Goal: Task Accomplishment & Management: Use online tool/utility

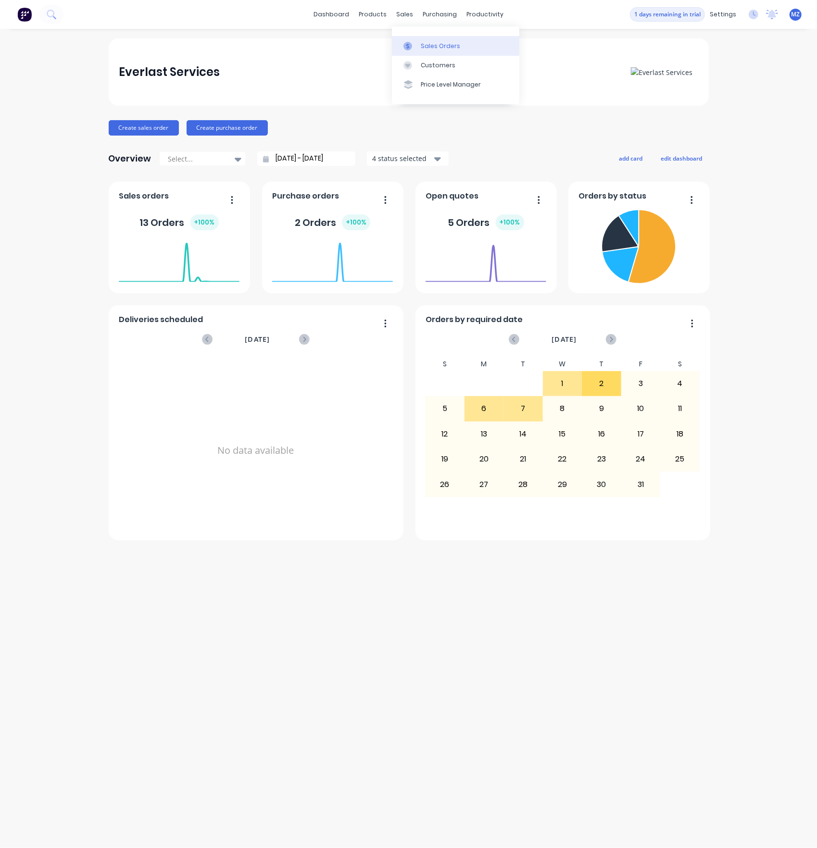
click at [433, 47] on div "Sales Orders" at bounding box center [440, 46] width 39 height 9
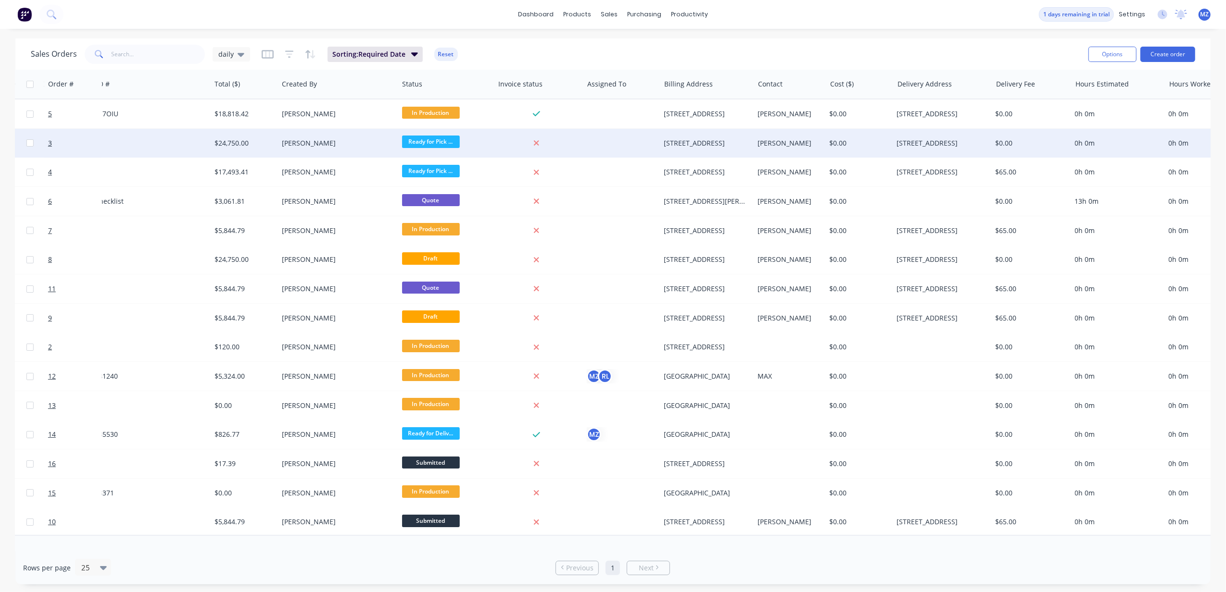
scroll to position [0, 1384]
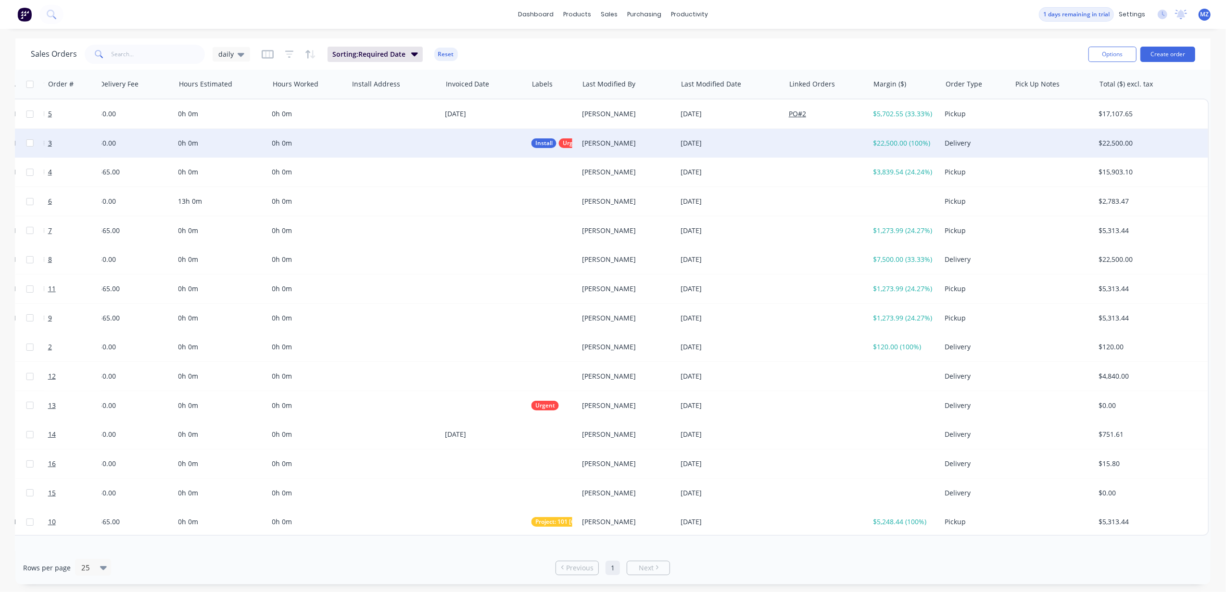
drag, startPoint x: 790, startPoint y: 91, endPoint x: 1073, endPoint y: 133, distance: 285.8
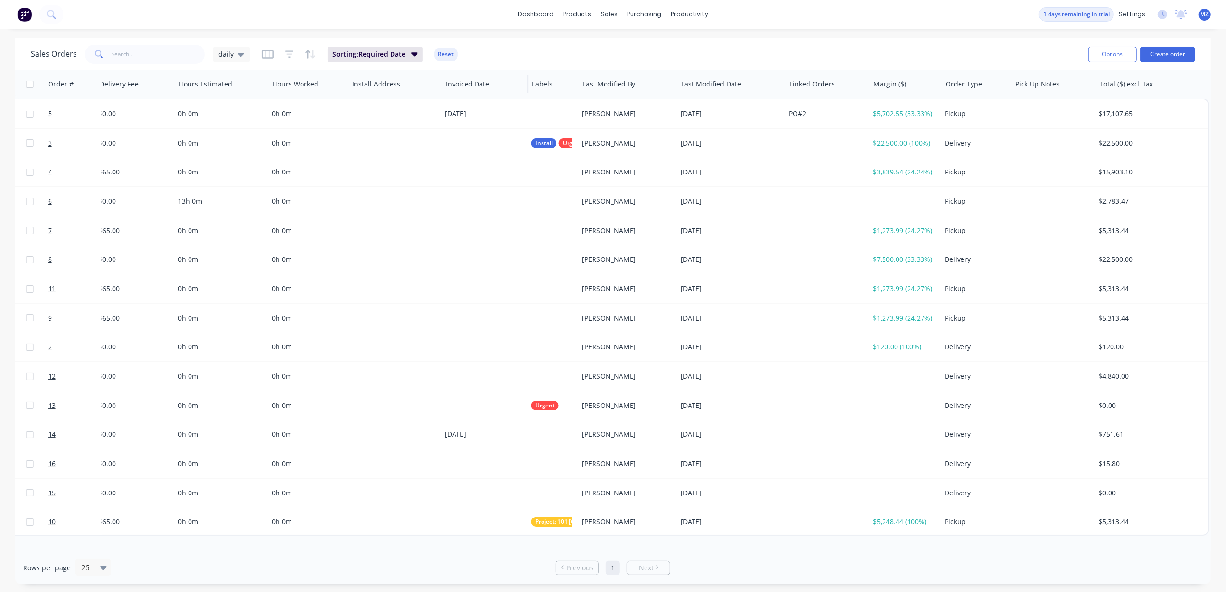
drag, startPoint x: 884, startPoint y: 64, endPoint x: 526, endPoint y: 77, distance: 358.0
drag, startPoint x: 777, startPoint y: 54, endPoint x: 287, endPoint y: 53, distance: 490.4
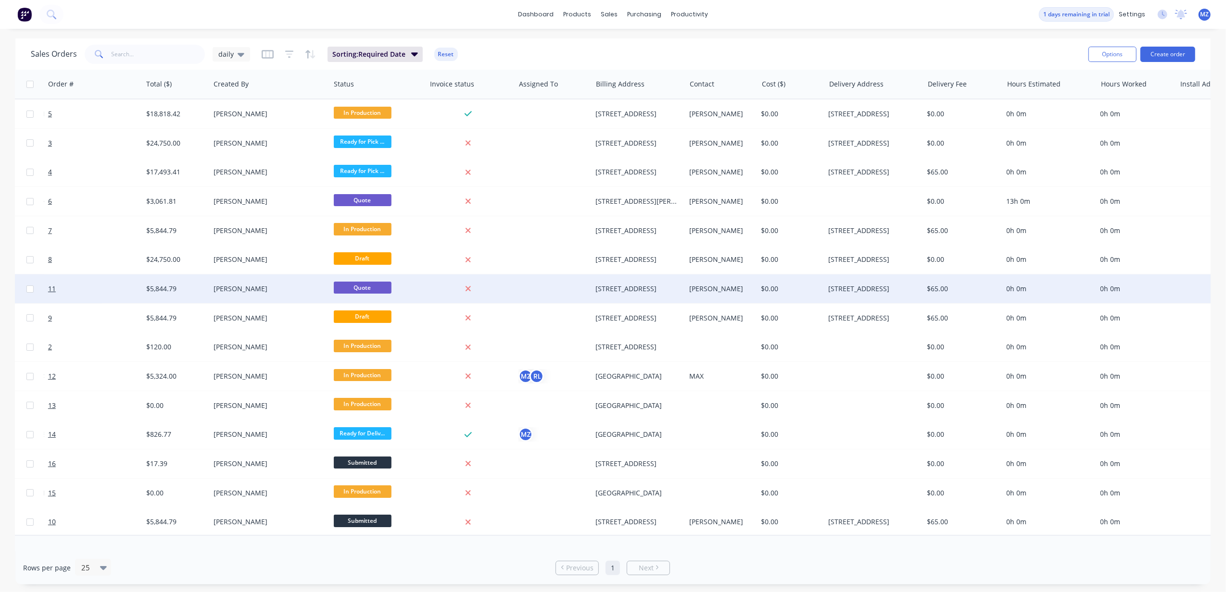
scroll to position [0, 0]
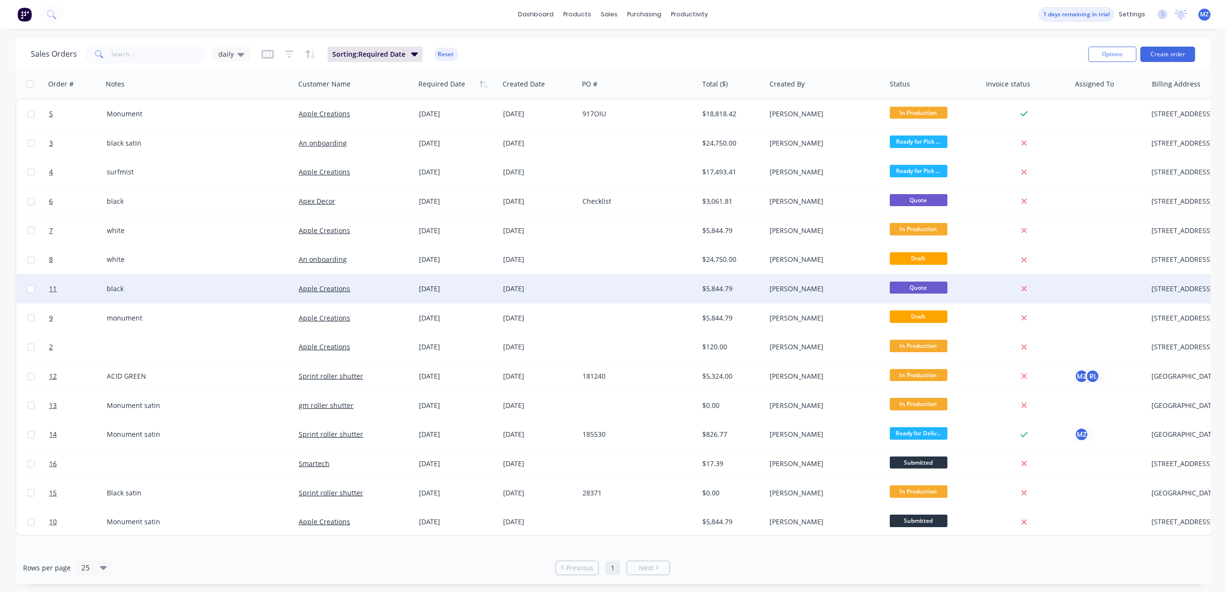
drag, startPoint x: 633, startPoint y: 277, endPoint x: 271, endPoint y: 281, distance: 362.1
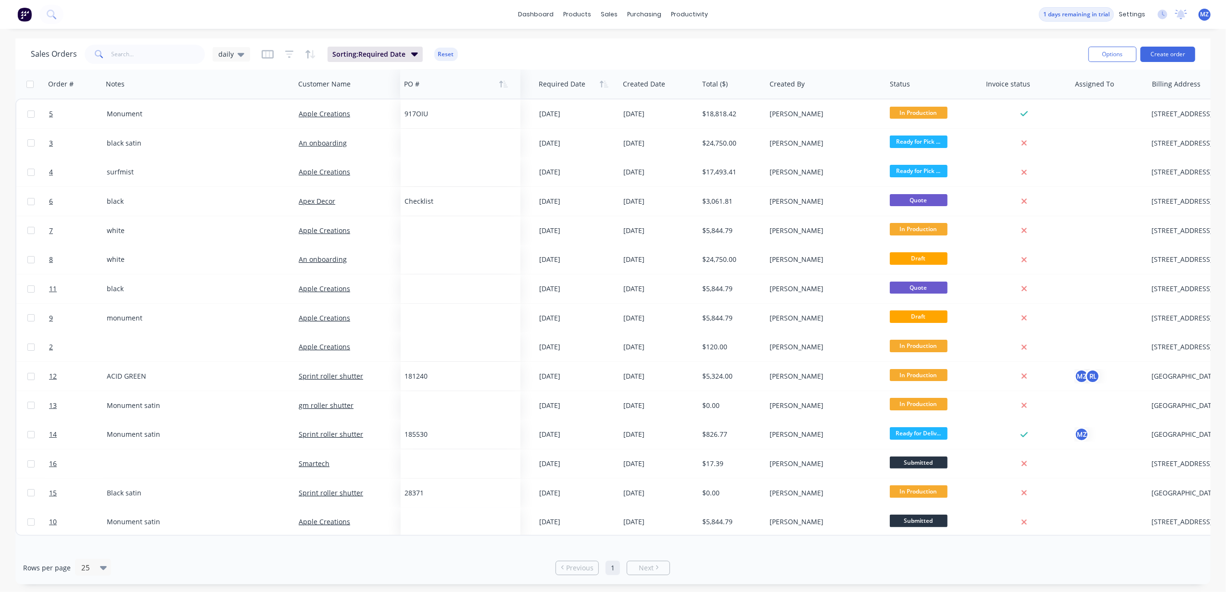
drag, startPoint x: 597, startPoint y: 88, endPoint x: 419, endPoint y: 91, distance: 177.9
click at [419, 91] on div at bounding box center [457, 84] width 107 height 19
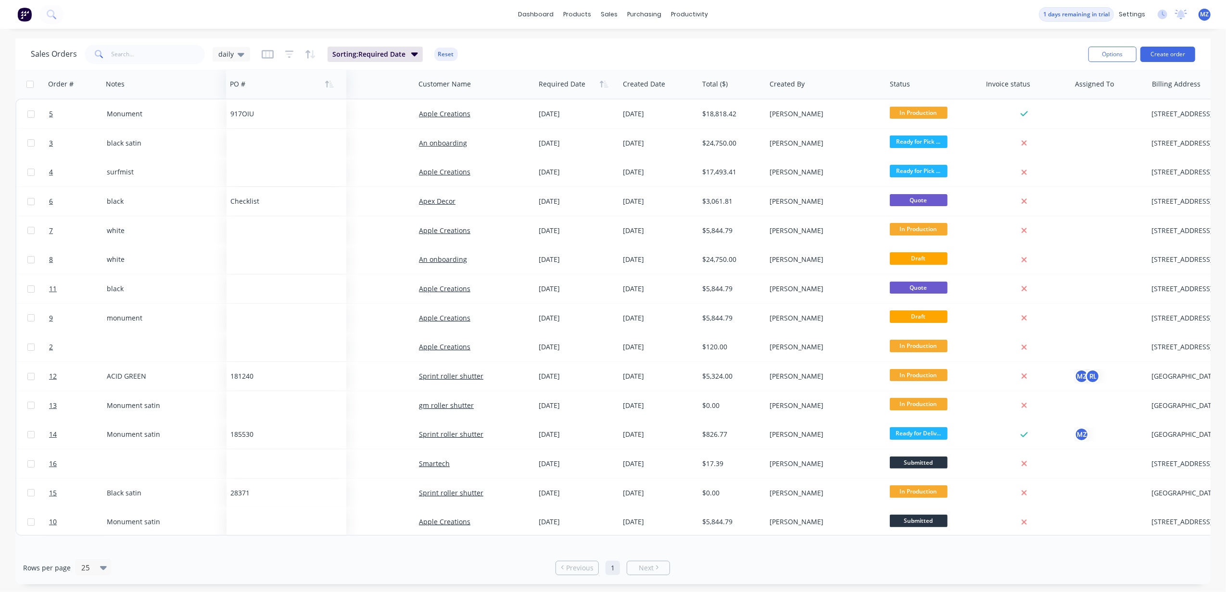
drag, startPoint x: 440, startPoint y: 88, endPoint x: 252, endPoint y: 91, distance: 188.5
click at [252, 91] on div at bounding box center [283, 84] width 107 height 19
click at [292, 82] on div "Notes" at bounding box center [198, 84] width 192 height 29
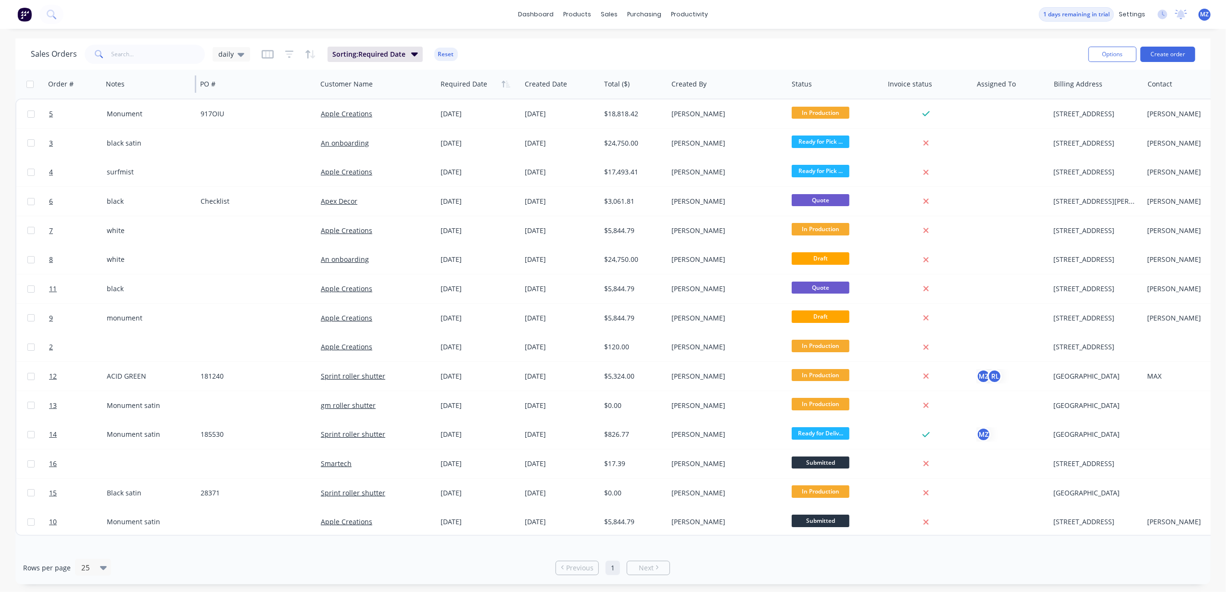
drag, startPoint x: 293, startPoint y: 83, endPoint x: 195, endPoint y: 75, distance: 98.4
click at [195, 75] on div "Notes" at bounding box center [149, 84] width 94 height 29
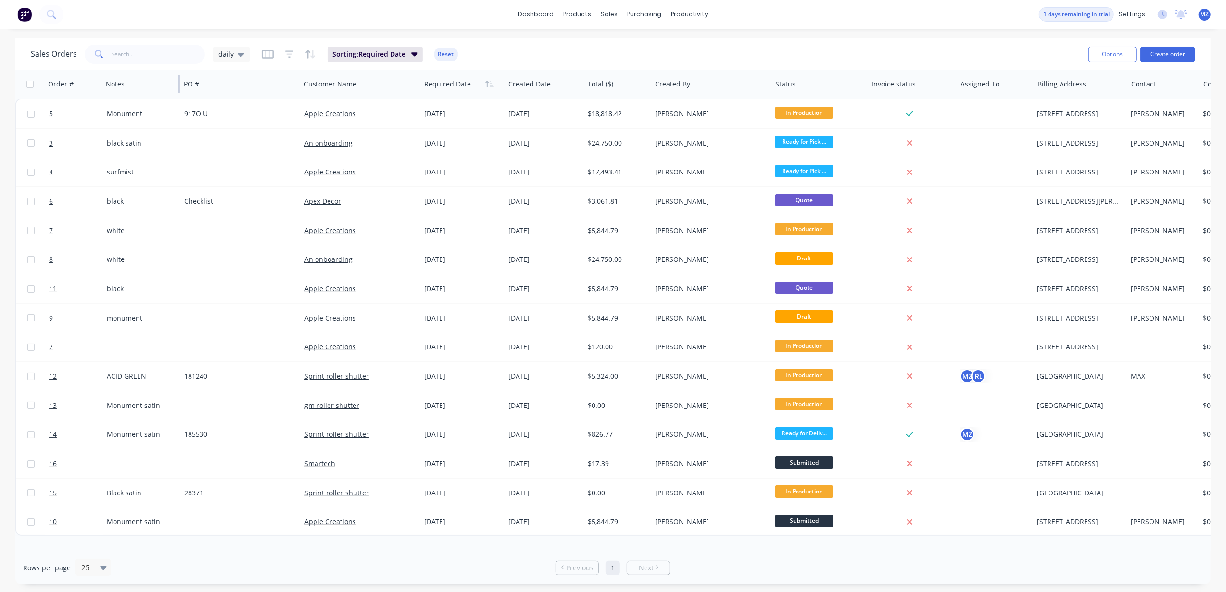
drag, startPoint x: 195, startPoint y: 88, endPoint x: 179, endPoint y: 83, distance: 16.6
click at [179, 83] on div at bounding box center [178, 83] width 1 height 17
click at [617, 42] on div at bounding box center [615, 46] width 14 height 9
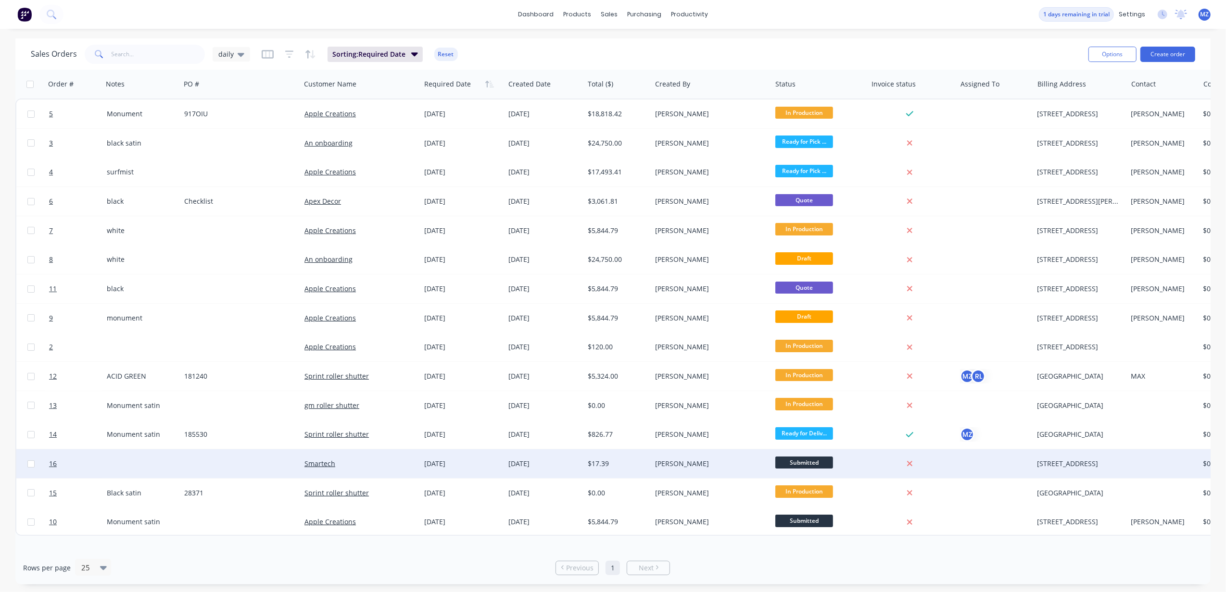
click at [121, 457] on div at bounding box center [142, 464] width 78 height 29
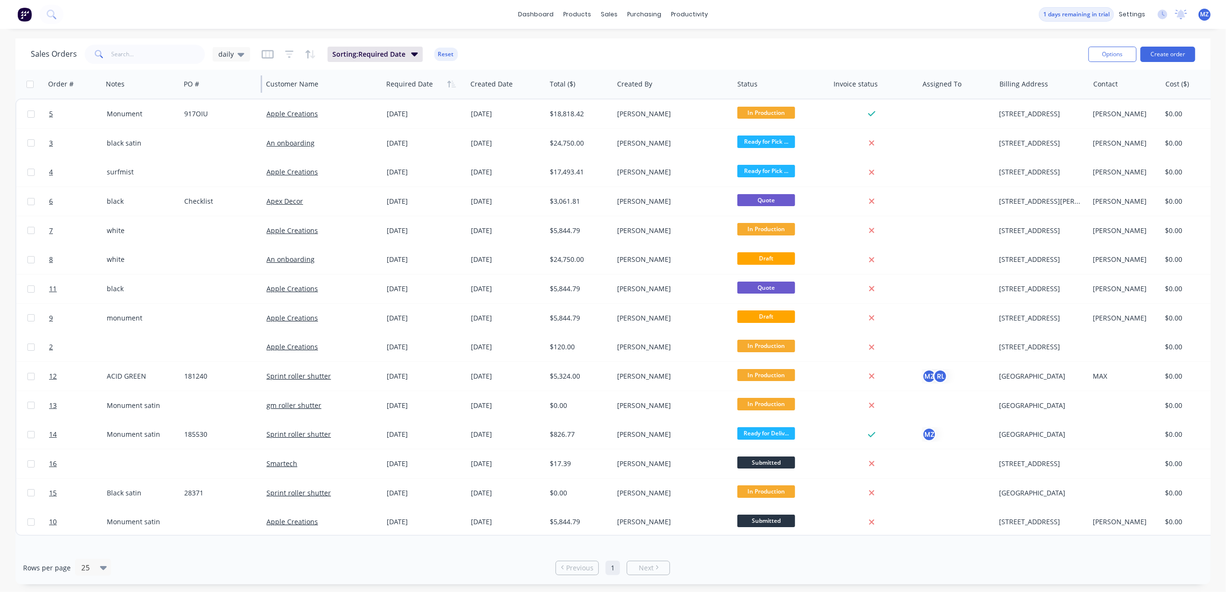
drag, startPoint x: 299, startPoint y: 87, endPoint x: 262, endPoint y: 86, distance: 37.5
click at [262, 86] on div at bounding box center [261, 83] width 1 height 17
click at [429, 10] on div "dashboard products sales purchasing productivity dashboard products Product Cat…" at bounding box center [613, 14] width 1226 height 29
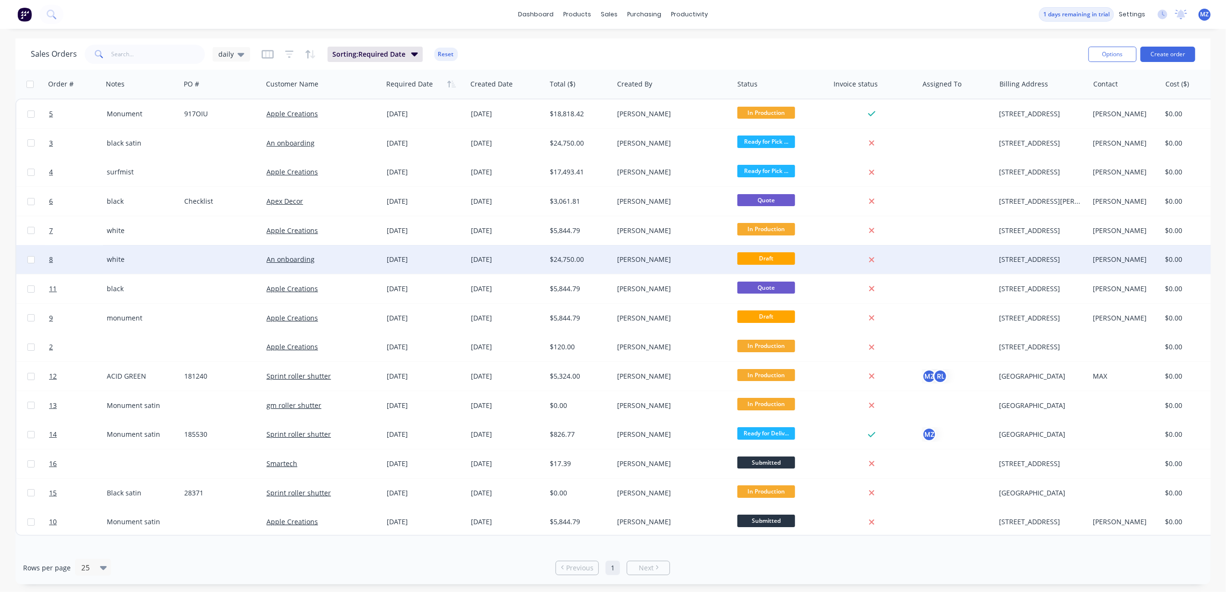
drag, startPoint x: 966, startPoint y: 217, endPoint x: 1168, endPoint y: 263, distance: 206.9
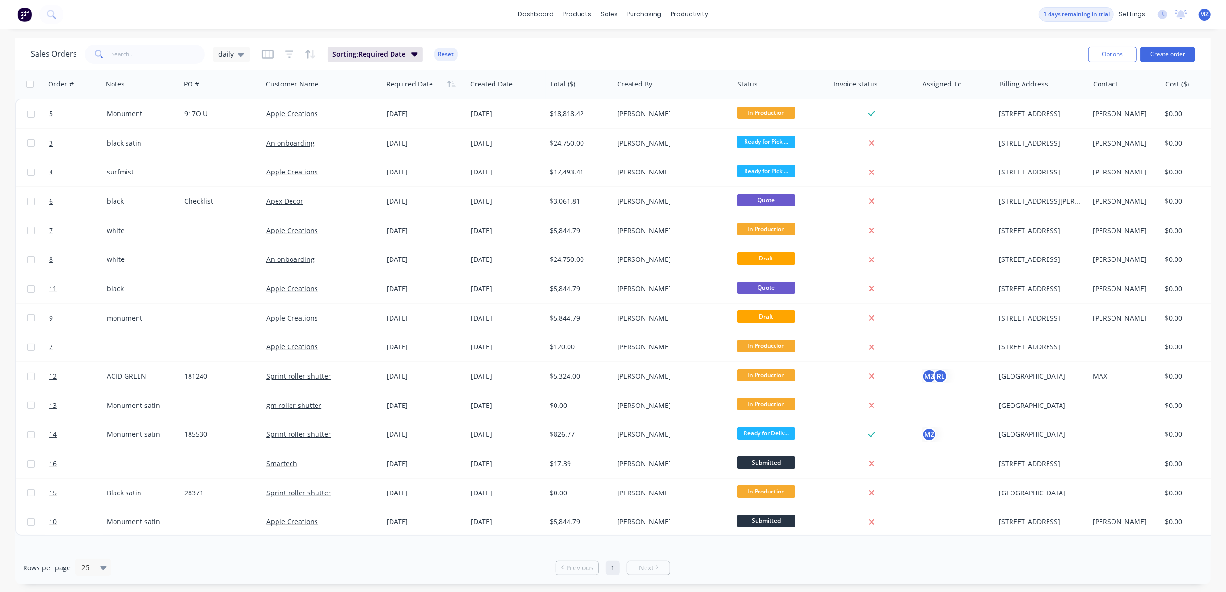
drag, startPoint x: 980, startPoint y: 57, endPoint x: 1083, endPoint y: 64, distance: 103.2
click at [593, 57] on div "Sales Orders daily Sorting: Required Date Reset" at bounding box center [556, 54] width 1050 height 24
click at [816, 49] on button "Options" at bounding box center [1112, 54] width 48 height 15
click at [648, 53] on div "Sales Orders daily Sorting: Required Date Reset" at bounding box center [556, 54] width 1050 height 24
drag, startPoint x: 179, startPoint y: 89, endPoint x: 230, endPoint y: 98, distance: 51.2
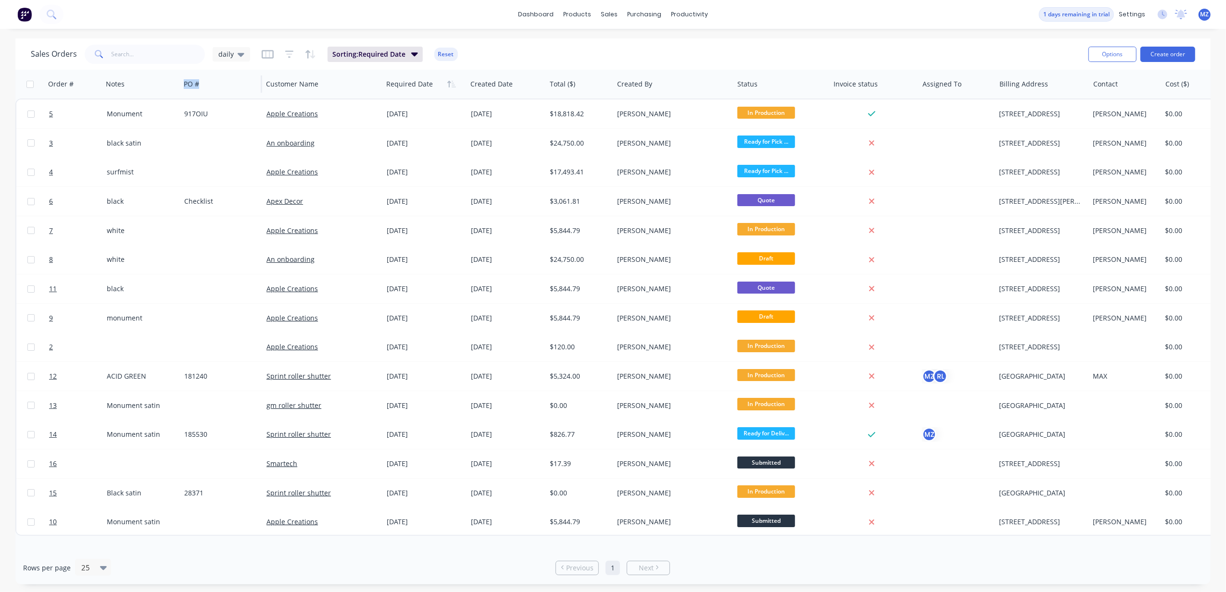
click at [230, 98] on div "PO #" at bounding box center [221, 84] width 82 height 29
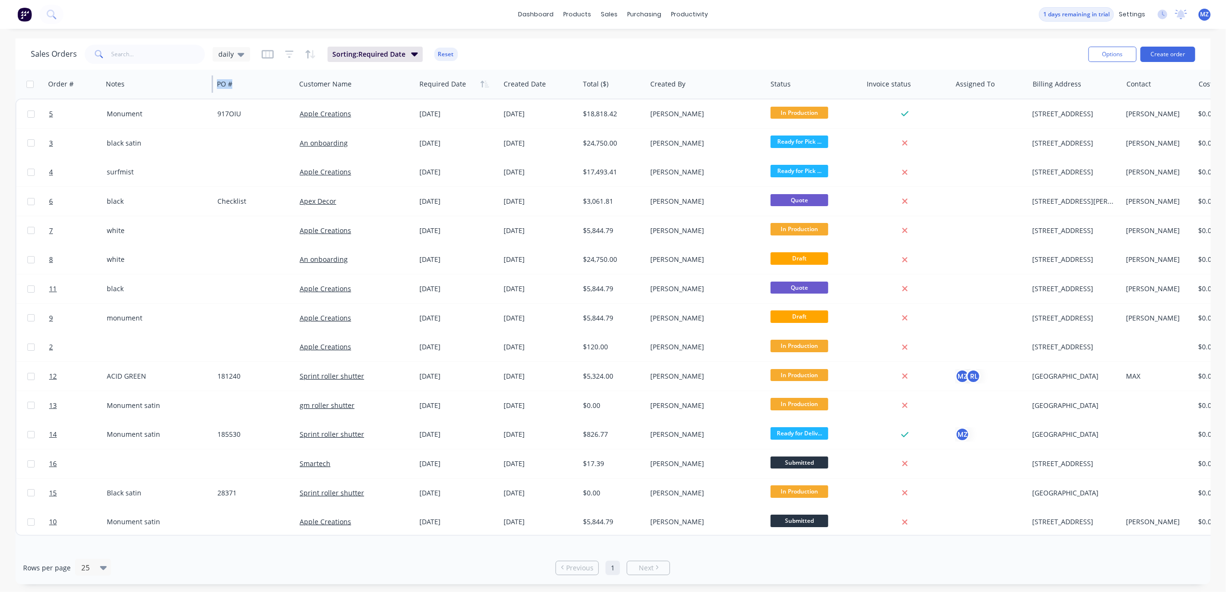
drag, startPoint x: 179, startPoint y: 81, endPoint x: 213, endPoint y: 86, distance: 33.5
click at [213, 86] on div "Order # Notes PO # Customer Name Required Date Created Date Total ($) Created B…" at bounding box center [1244, 84] width 2458 height 29
click at [411, 56] on icon "button" at bounding box center [414, 54] width 7 height 11
click at [447, 37] on div "dashboard products sales purchasing productivity dashboard products Product Cat…" at bounding box center [613, 296] width 1226 height 592
click at [270, 54] on icon "button" at bounding box center [268, 55] width 12 height 10
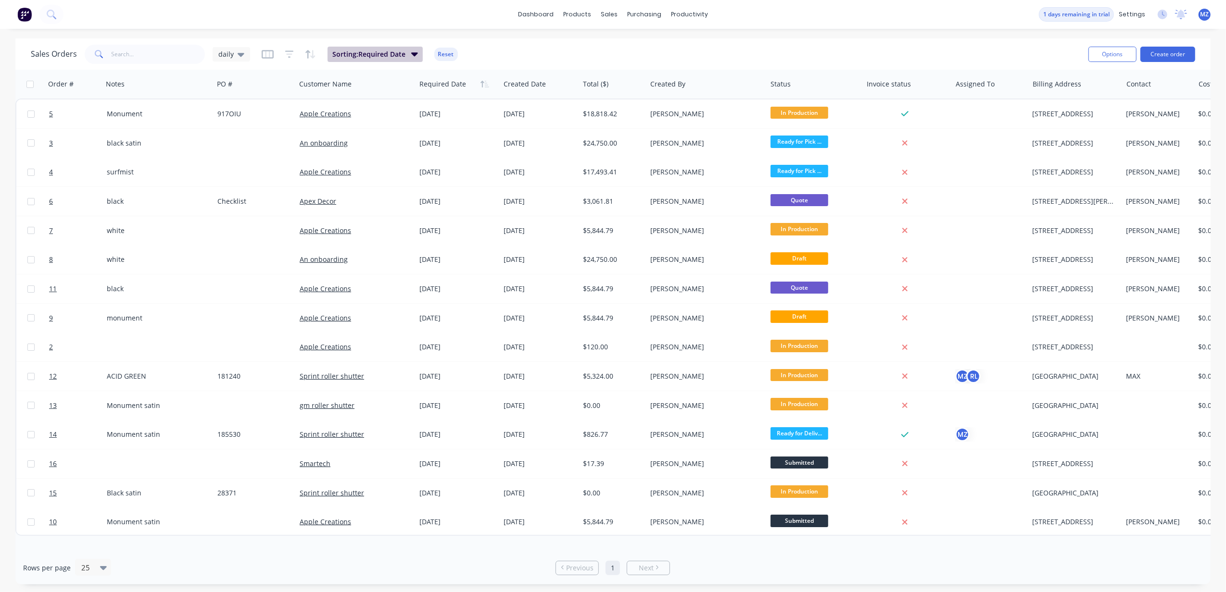
click at [404, 53] on button "Sorting: Required Date" at bounding box center [374, 54] width 95 height 15
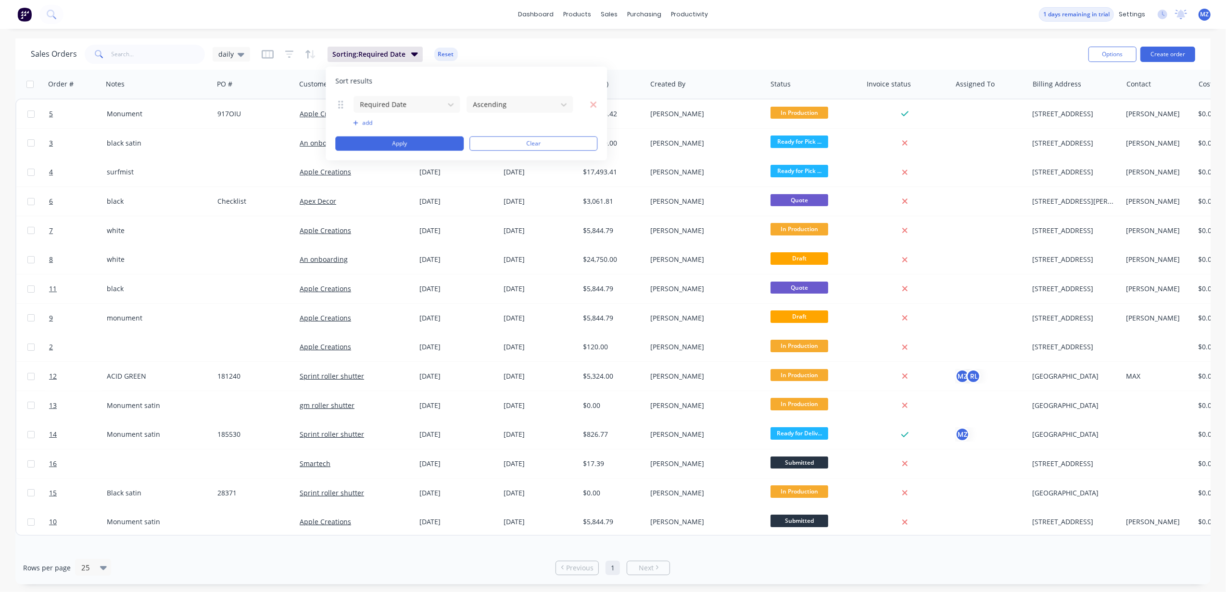
click at [556, 38] on div "dashboard products sales purchasing productivity dashboard products Product Cat…" at bounding box center [613, 296] width 1226 height 592
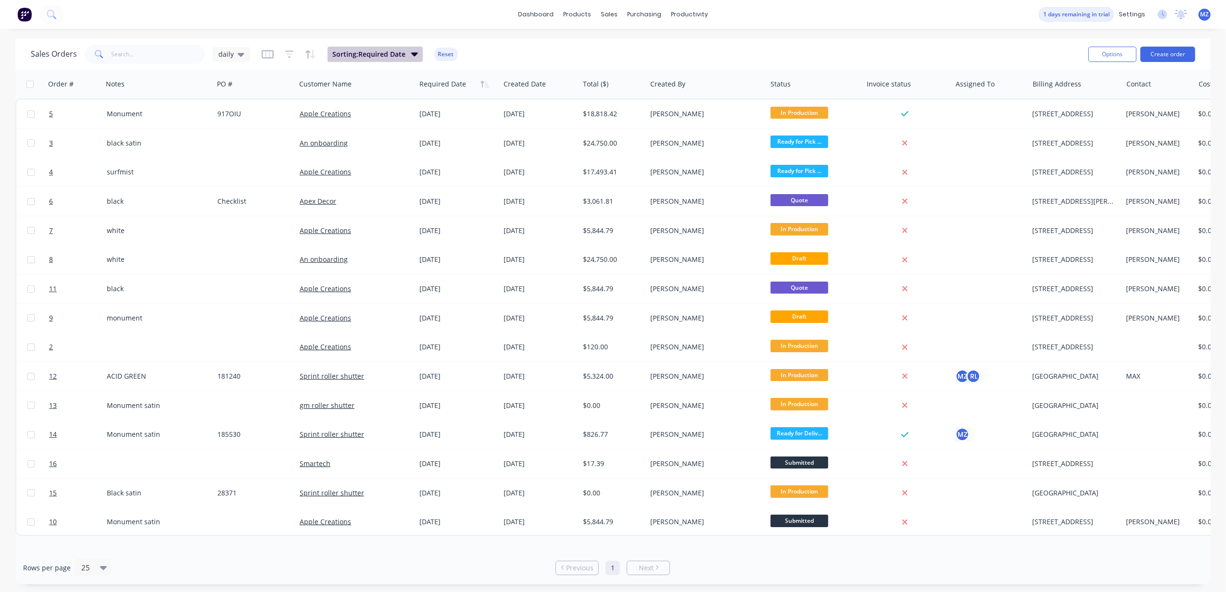
click at [387, 51] on span "Sorting: Required Date" at bounding box center [368, 55] width 73 height 10
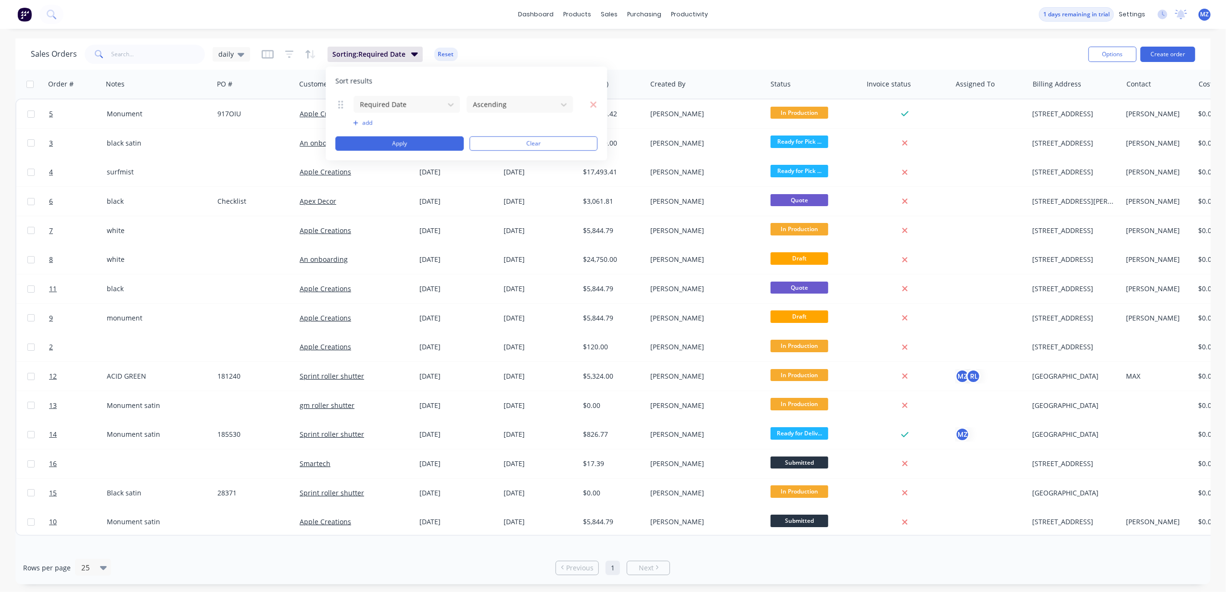
click at [394, 10] on div "dashboard products sales purchasing productivity dashboard products Product Cat…" at bounding box center [613, 14] width 1226 height 29
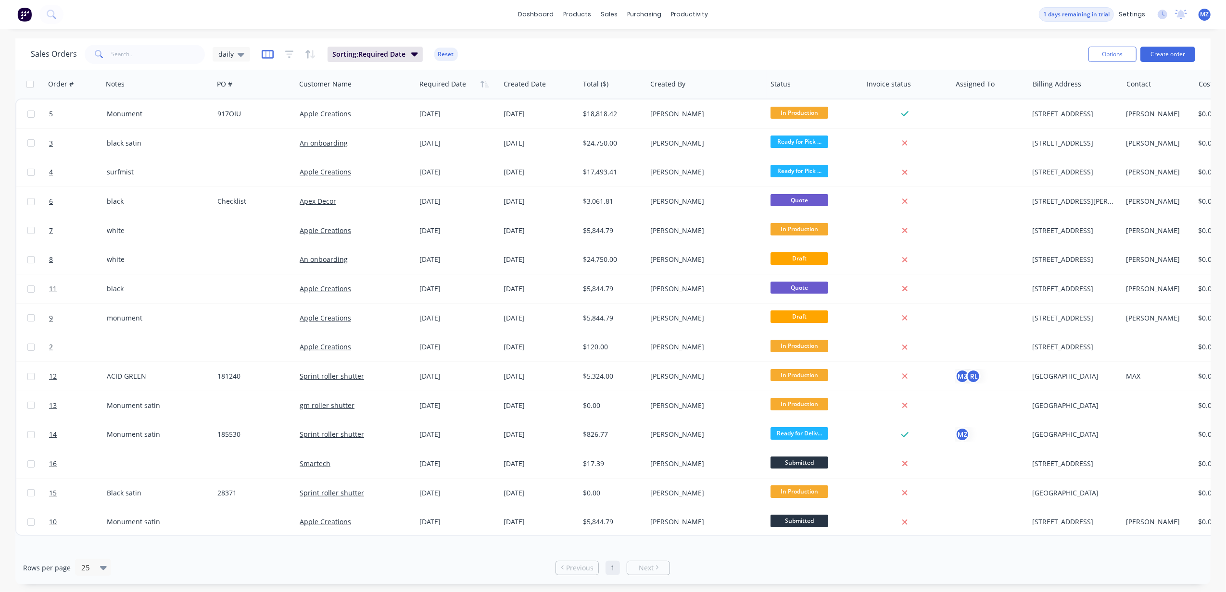
click at [266, 50] on icon "button" at bounding box center [268, 54] width 12 height 9
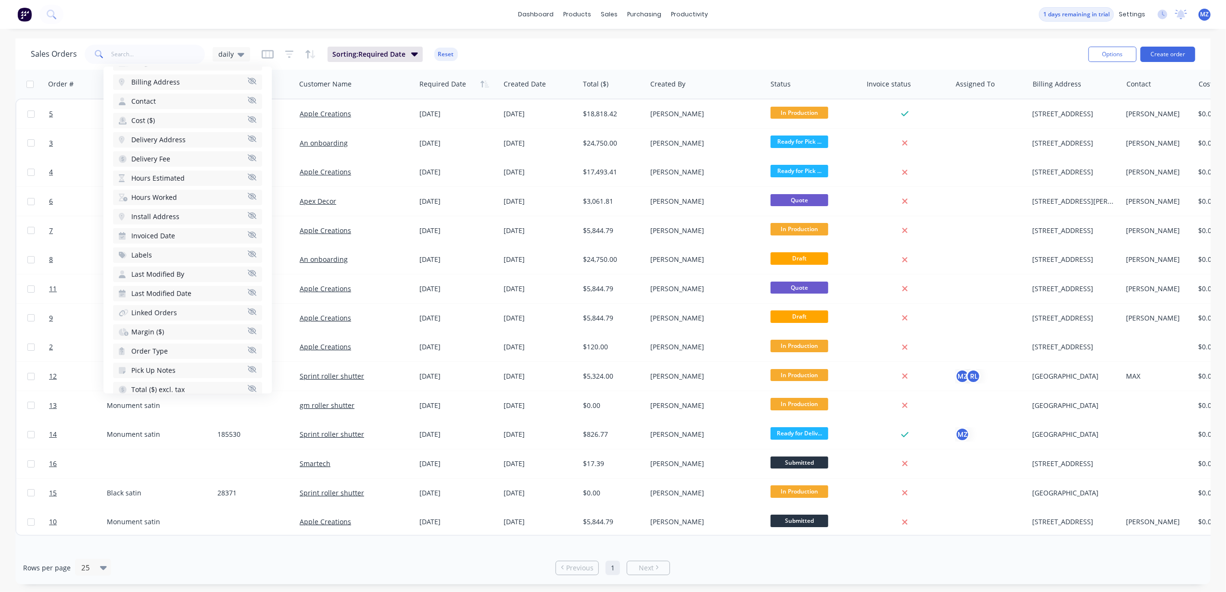
scroll to position [297, 0]
click at [406, 57] on button "Sorting: Required Date" at bounding box center [374, 54] width 95 height 15
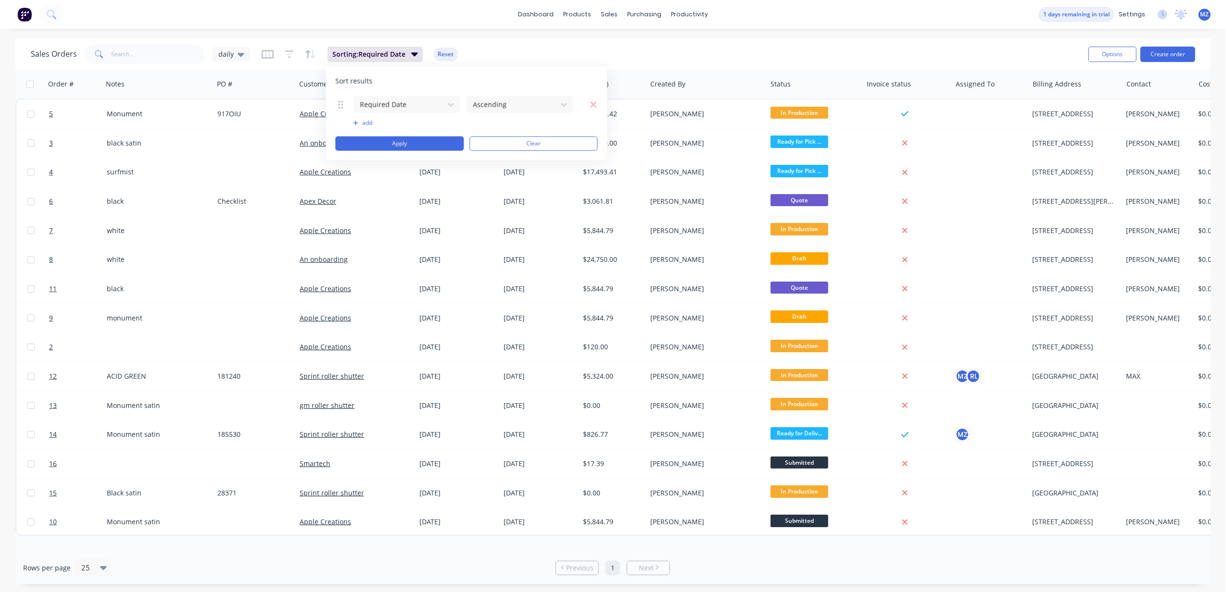
click at [383, 30] on div "dashboard products sales purchasing productivity dashboard products Product Cat…" at bounding box center [613, 296] width 1226 height 592
click at [264, 59] on button "button" at bounding box center [268, 54] width 12 height 15
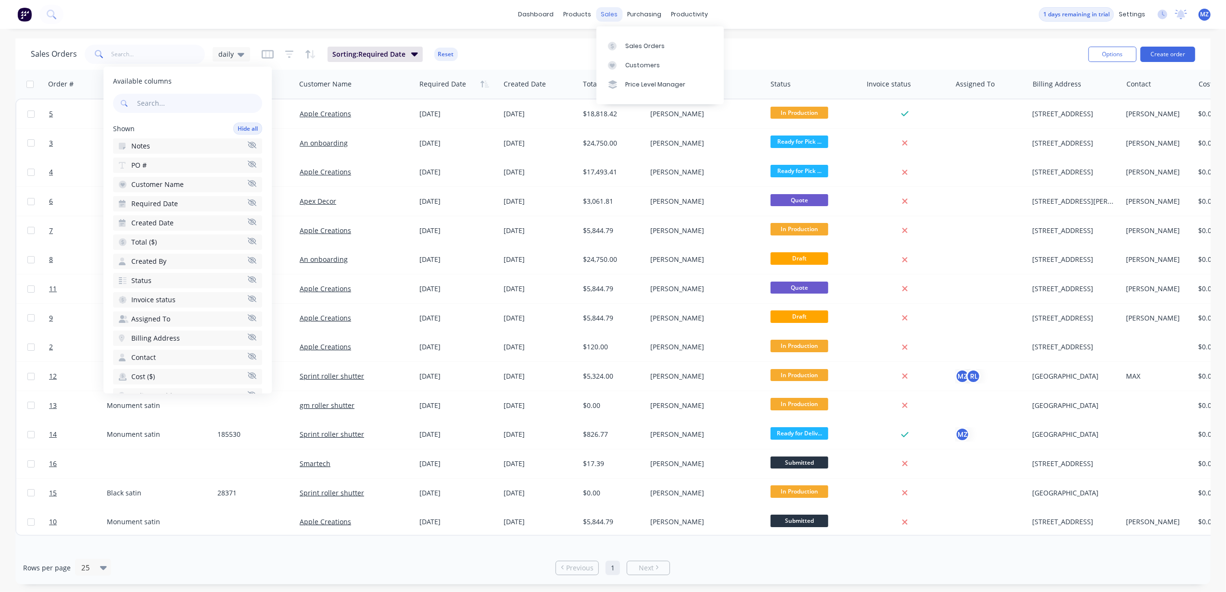
click at [615, 11] on div "sales" at bounding box center [609, 14] width 26 height 14
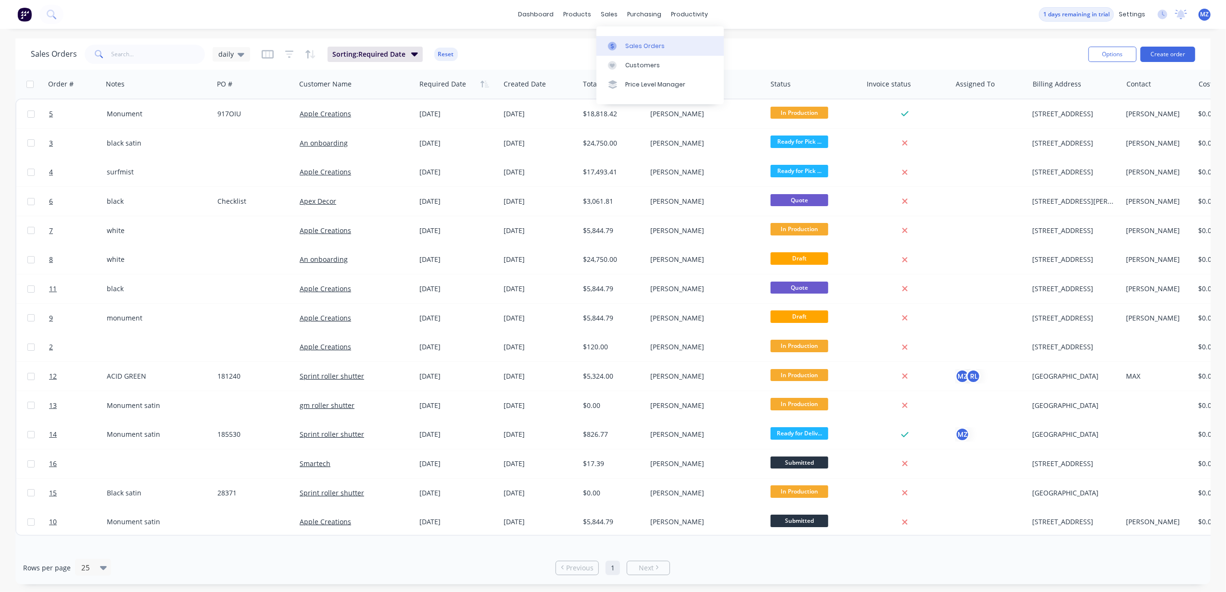
click at [650, 49] on div "Sales Orders" at bounding box center [644, 46] width 39 height 9
click at [623, 43] on link "Sales Orders" at bounding box center [659, 45] width 127 height 19
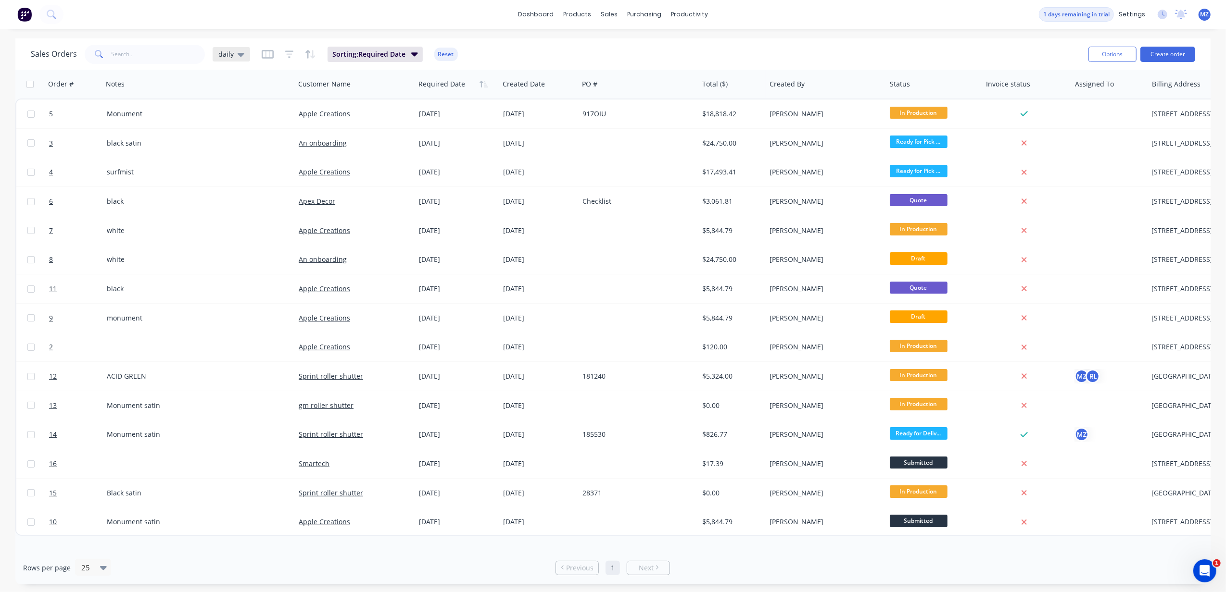
click at [243, 58] on div "daily" at bounding box center [232, 54] width 38 height 14
click at [171, 26] on div "dashboard products sales purchasing productivity dashboard products Product Cat…" at bounding box center [613, 14] width 1226 height 29
click at [267, 56] on icon "button" at bounding box center [268, 55] width 12 height 10
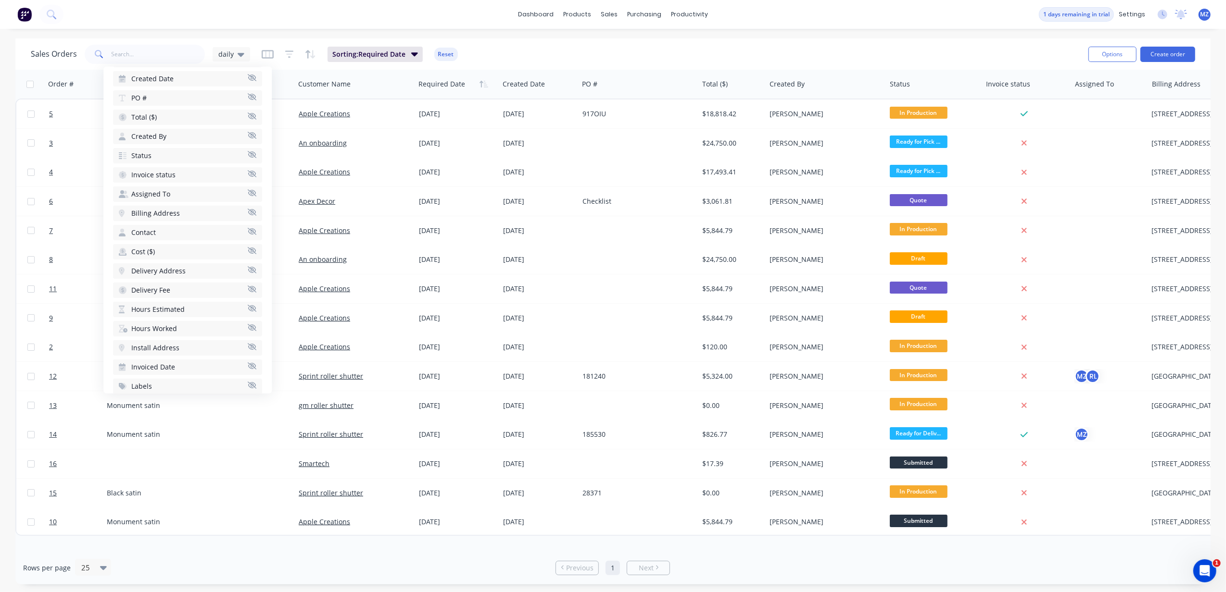
scroll to position [40, 0]
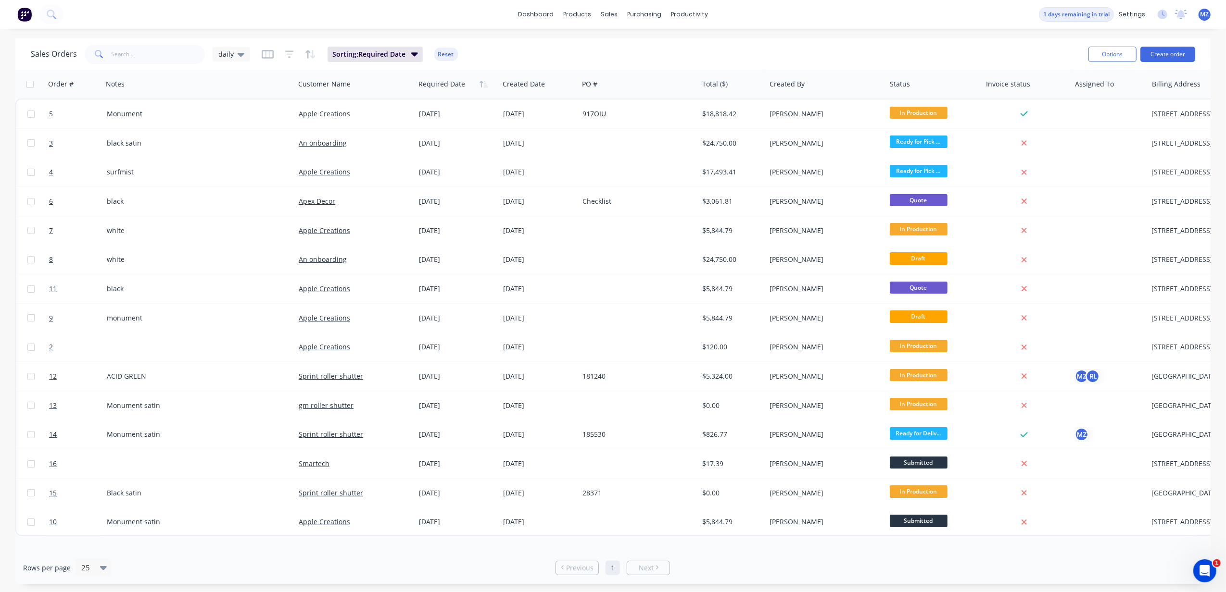
click at [285, 25] on div "dashboard products sales purchasing productivity dashboard products Product Cat…" at bounding box center [613, 14] width 1226 height 29
click at [106, 16] on div "dashboard products sales purchasing productivity dashboard products Product Cat…" at bounding box center [613, 14] width 1226 height 29
click at [175, 14] on div "dashboard products sales purchasing productivity dashboard products Product Cat…" at bounding box center [613, 14] width 1226 height 29
click at [135, 55] on input "text" at bounding box center [159, 54] width 94 height 19
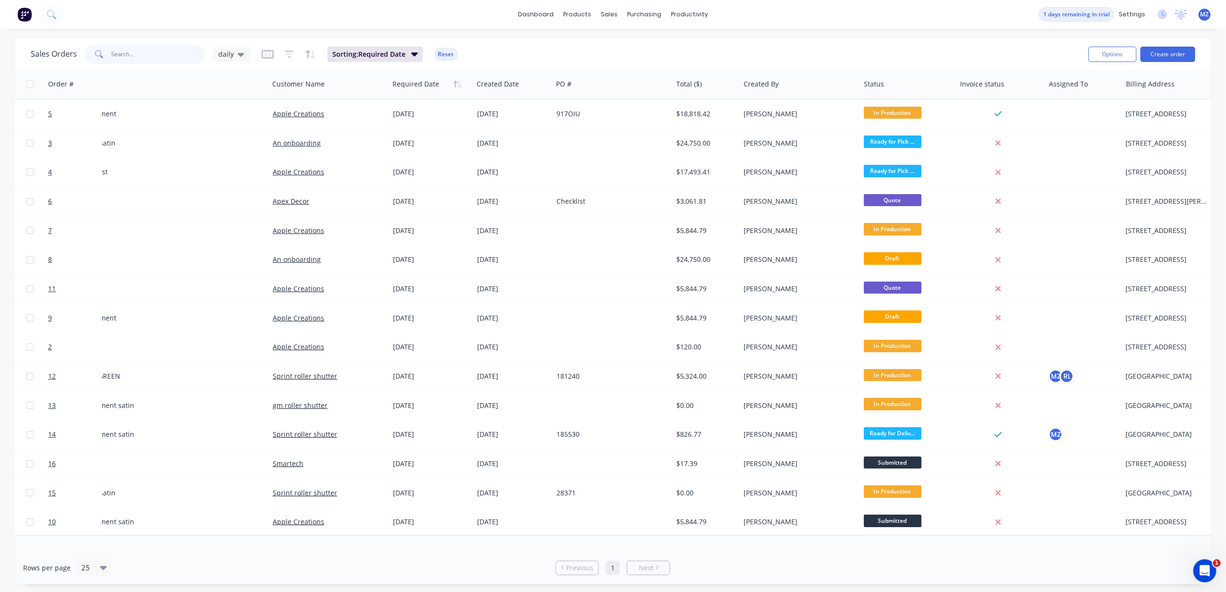
scroll to position [0, 0]
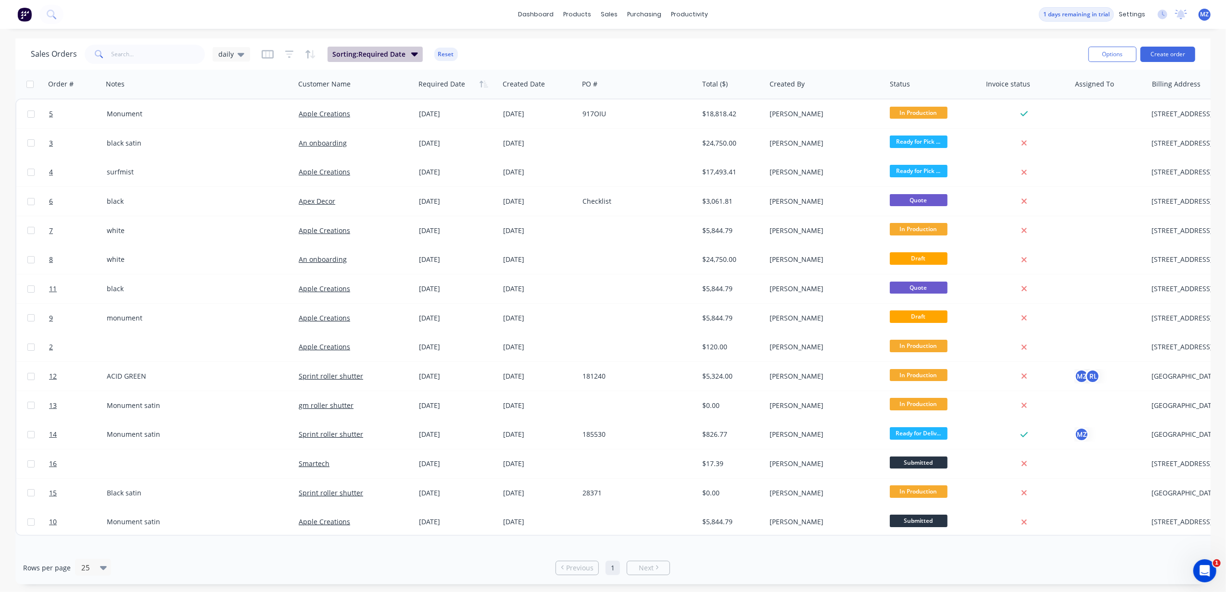
click at [402, 57] on span "Sorting: Required Date" at bounding box center [368, 55] width 73 height 10
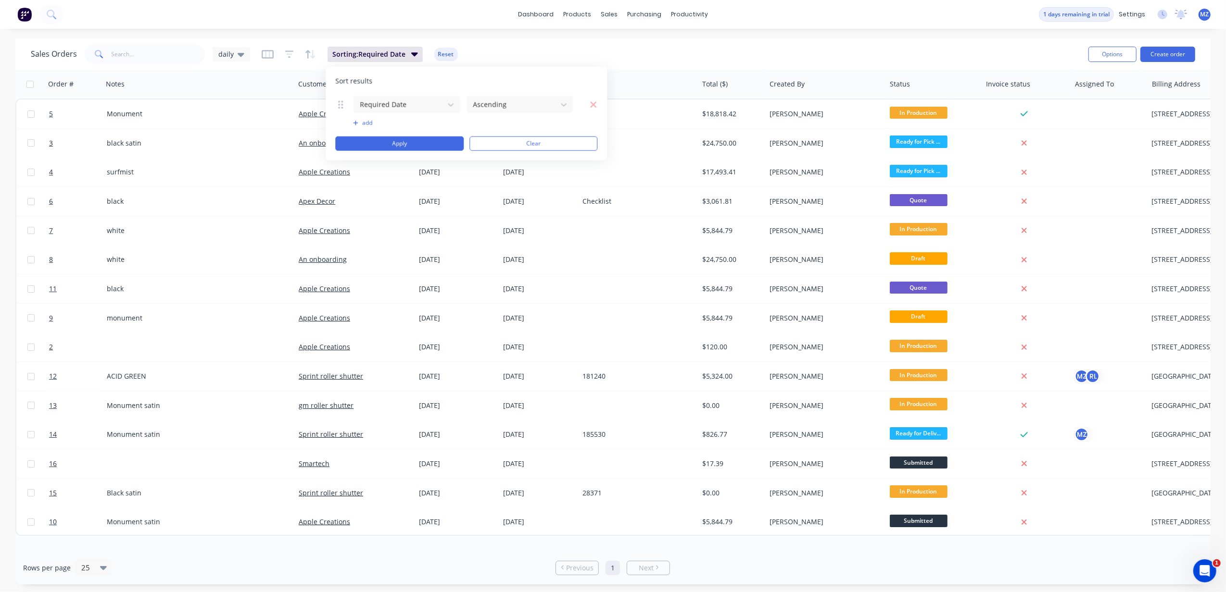
click at [512, 43] on div "Sales Orders daily Sorting: Required Date Reset" at bounding box center [556, 54] width 1050 height 24
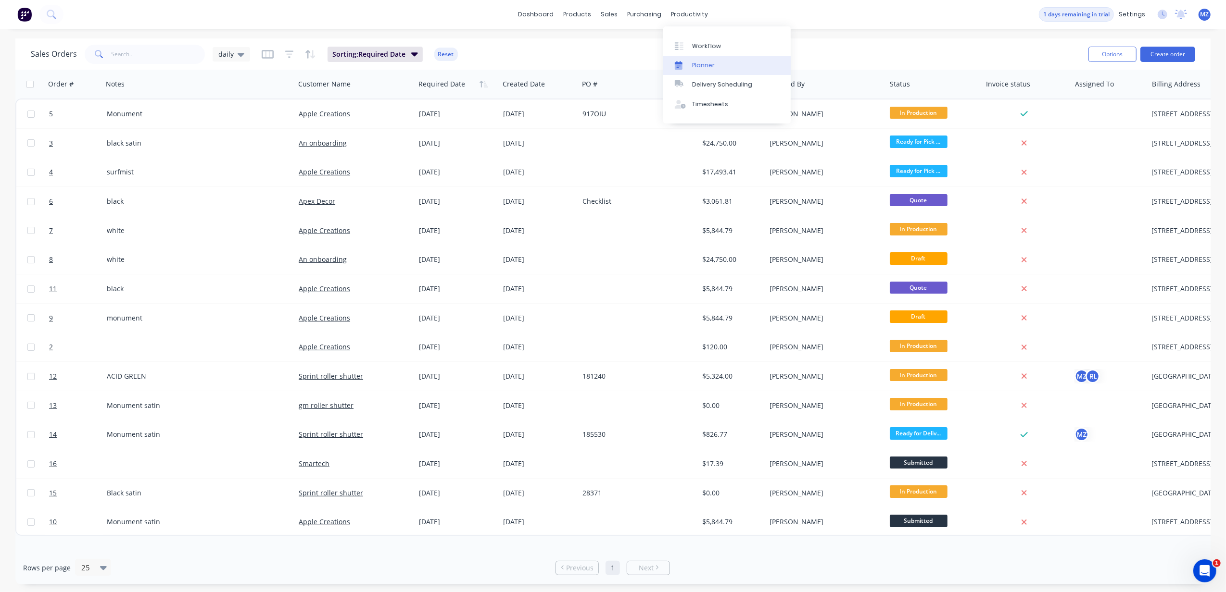
click at [751, 69] on link "Planner" at bounding box center [726, 65] width 127 height 19
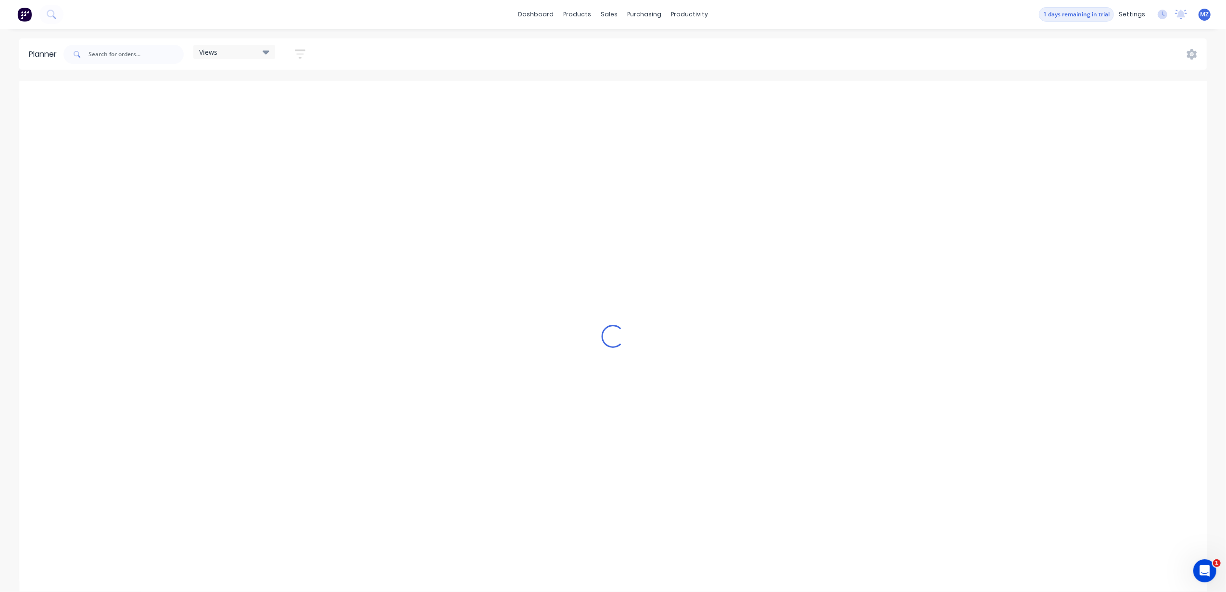
scroll to position [0, 1539]
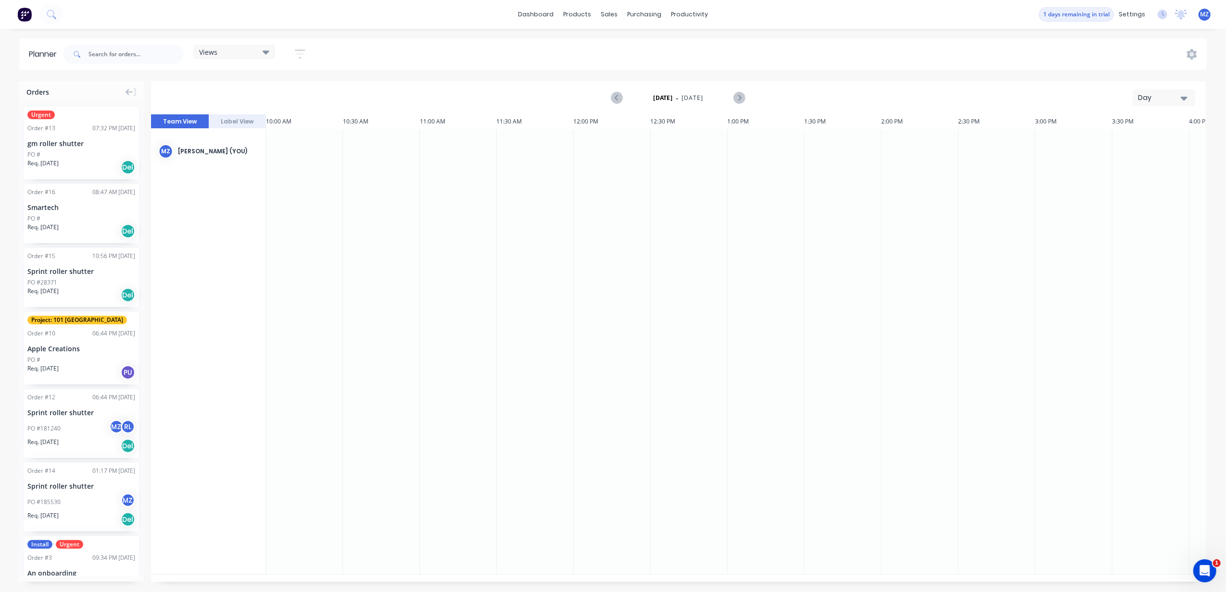
click at [1158, 100] on div "Day" at bounding box center [1160, 98] width 44 height 10
click at [1140, 142] on div "Week" at bounding box center [1146, 142] width 95 height 19
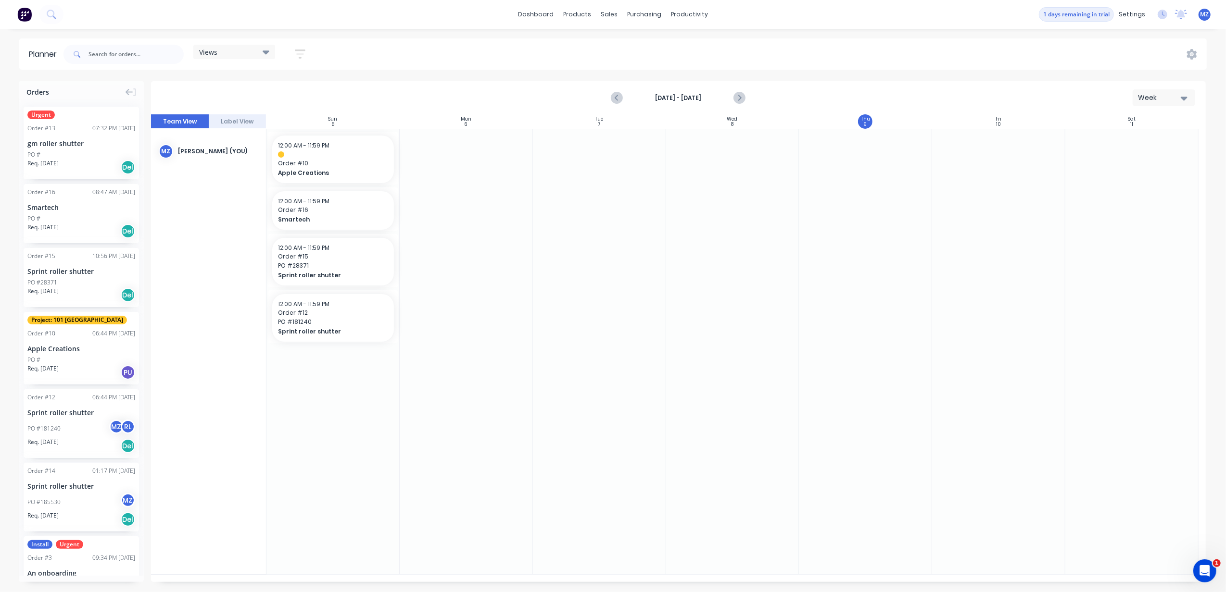
click at [252, 58] on div "Views" at bounding box center [234, 52] width 82 height 14
click at [501, 71] on div "Planner Views Save new view None (Default) edit Show/Hide users Show/Hide order…" at bounding box center [613, 314] width 1226 height 553
click at [625, 39] on link "Sales Orders" at bounding box center [659, 45] width 127 height 19
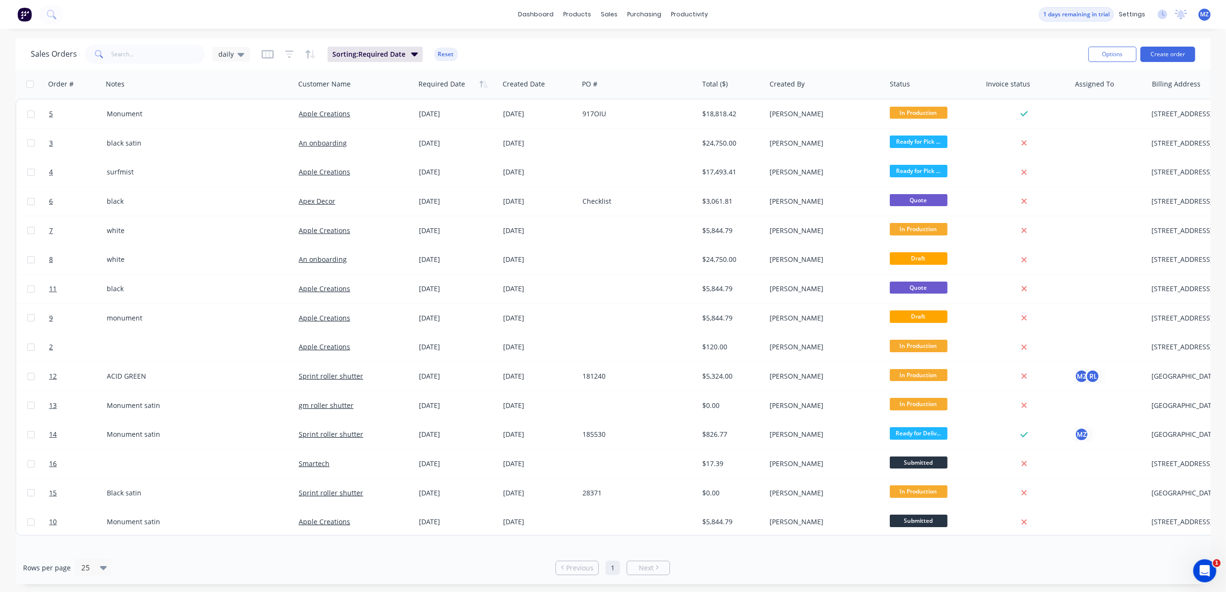
click at [499, 57] on div "Sales Orders daily Sorting: Required Date Reset" at bounding box center [556, 54] width 1050 height 24
click at [268, 53] on icon "button" at bounding box center [268, 55] width 12 height 10
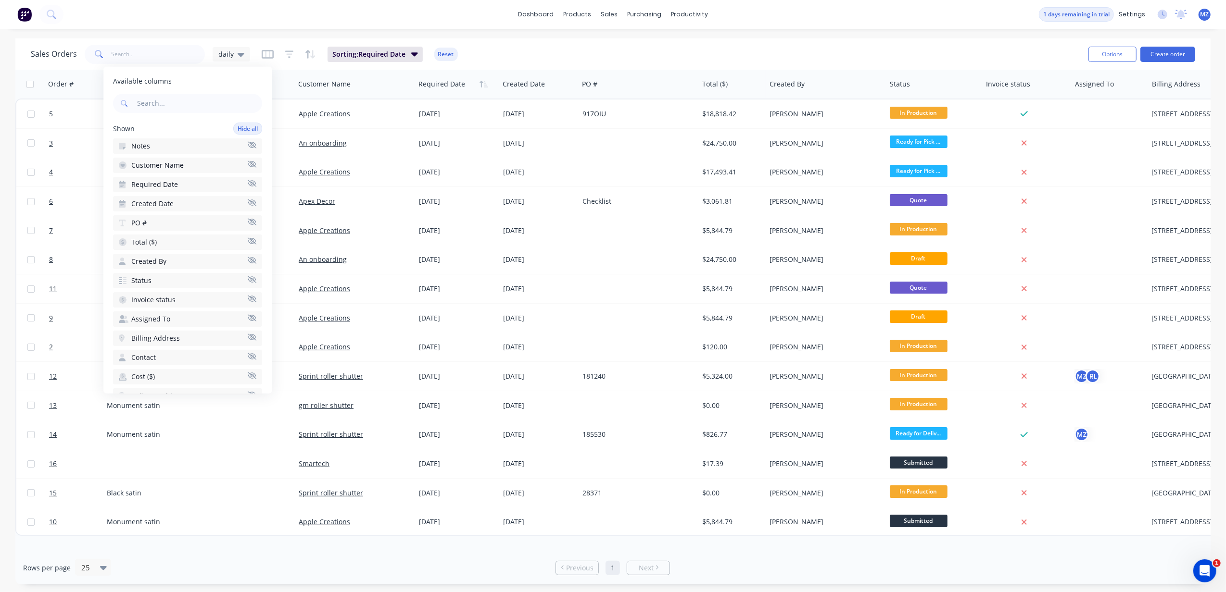
click at [124, 126] on span "Shown" at bounding box center [124, 129] width 22 height 10
click at [145, 110] on input "text" at bounding box center [198, 103] width 127 height 19
click at [168, 124] on div "Shown Hide all" at bounding box center [187, 129] width 149 height 12
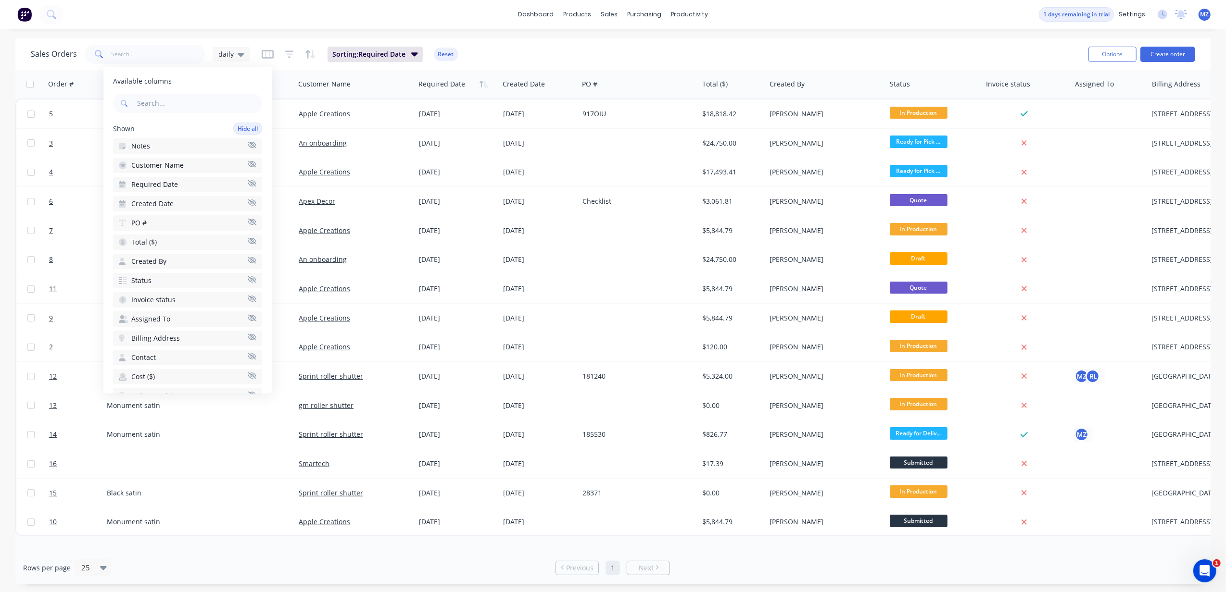
click at [676, 52] on div "Sales Orders daily Sorting: Required Date Reset" at bounding box center [556, 54] width 1050 height 24
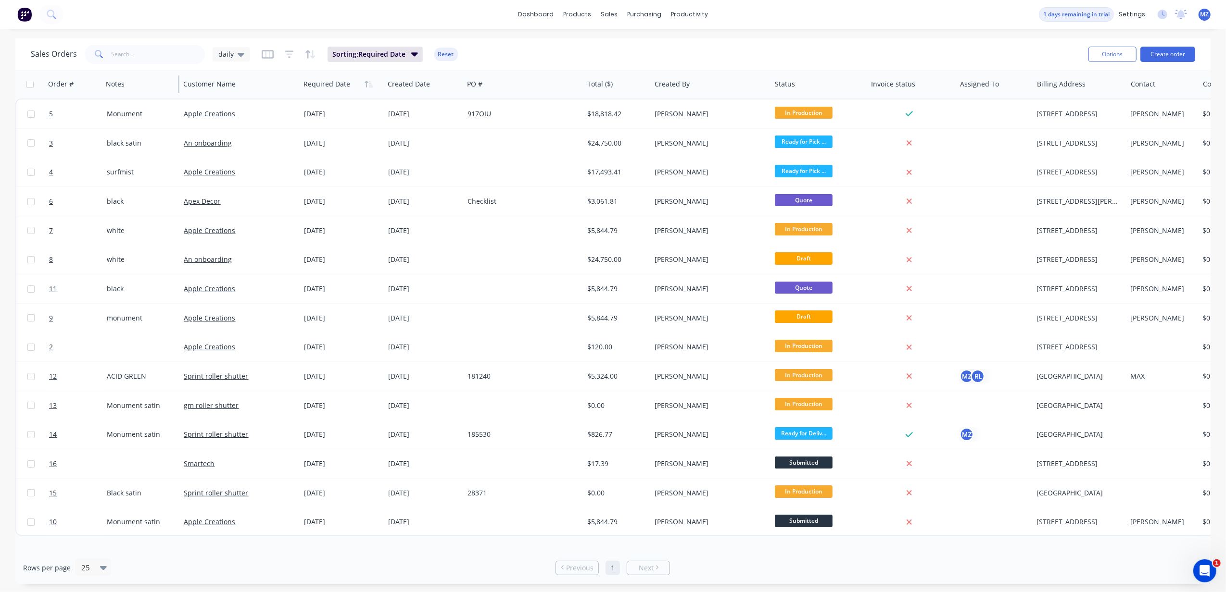
drag, startPoint x: 293, startPoint y: 83, endPoint x: 179, endPoint y: 78, distance: 114.5
click at [179, 78] on div at bounding box center [178, 83] width 1 height 17
click at [706, 59] on link "Planner" at bounding box center [726, 65] width 127 height 19
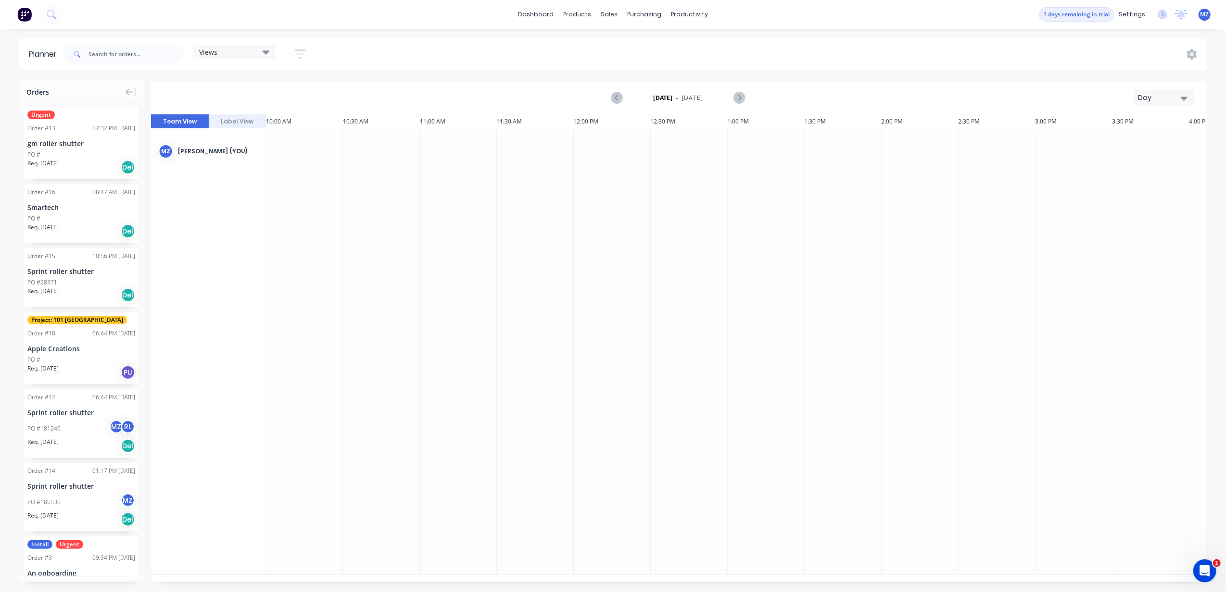
click at [66, 138] on div "gm roller shutter" at bounding box center [81, 143] width 108 height 10
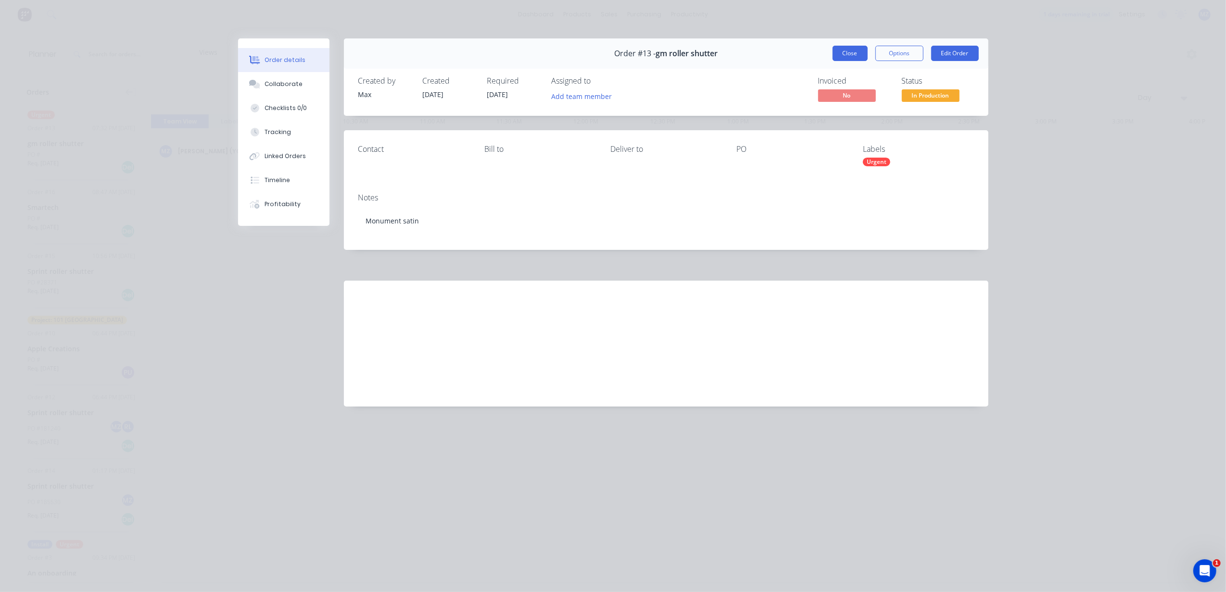
click at [841, 47] on button "Close" at bounding box center [849, 53] width 35 height 15
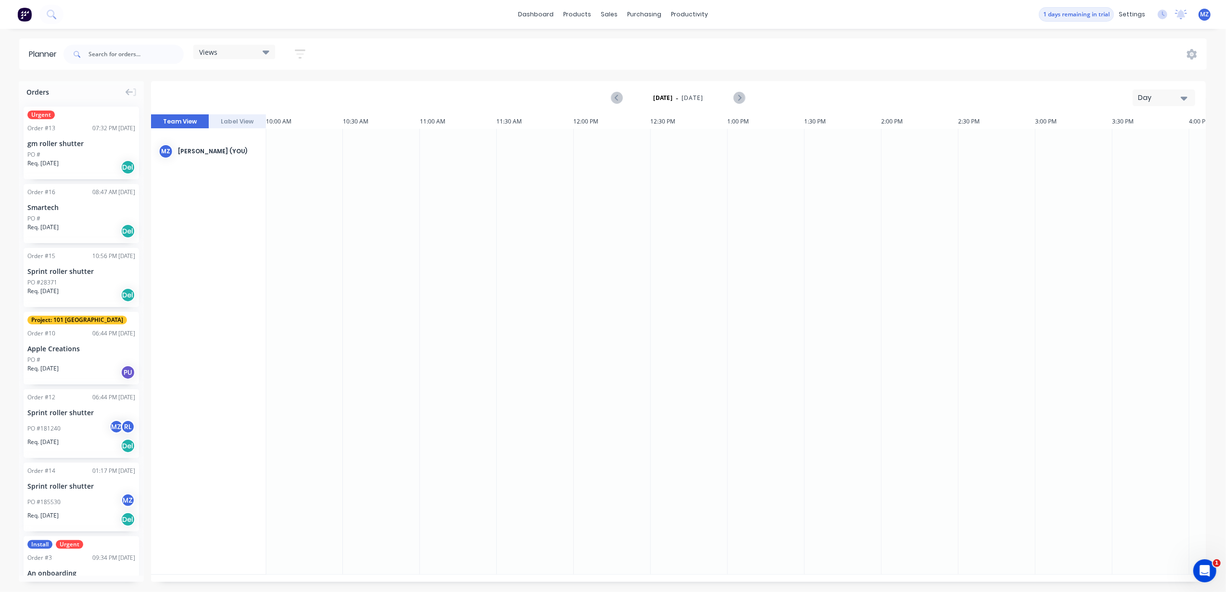
click at [269, 51] on icon at bounding box center [266, 52] width 7 height 4
click at [296, 52] on icon "button" at bounding box center [300, 54] width 11 height 12
click at [290, 89] on icon "button" at bounding box center [289, 90] width 7 height 4
click at [287, 147] on icon "button" at bounding box center [289, 148] width 7 height 4
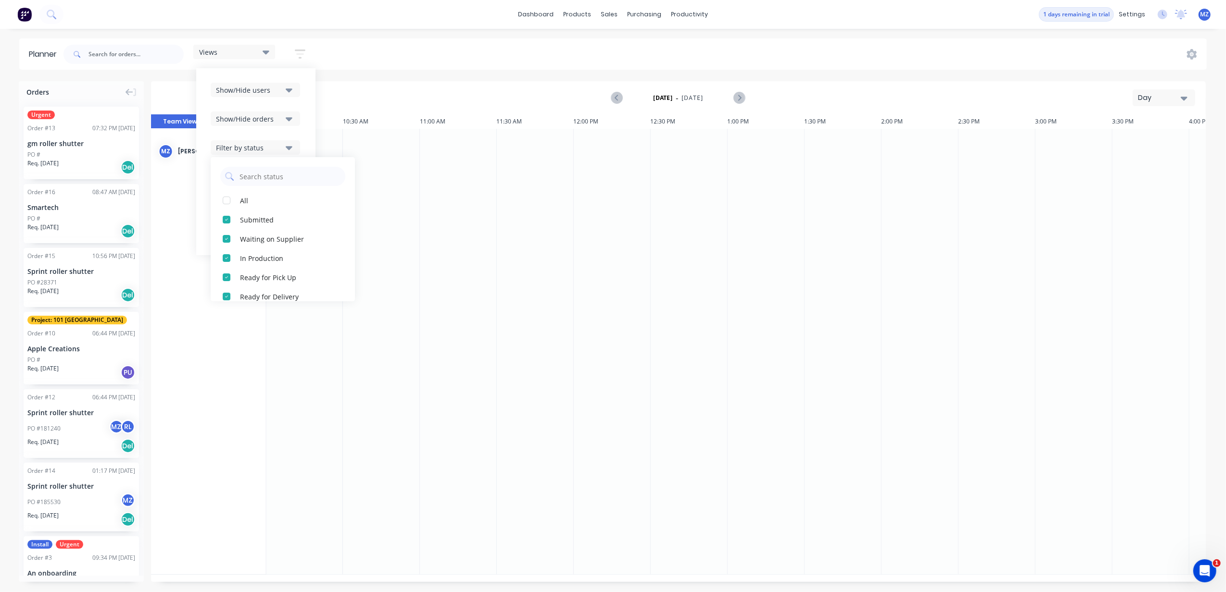
click at [391, 67] on div "Views Save new view None (Default) edit Show/Hide users Show/Hide orders Filter…" at bounding box center [634, 54] width 1145 height 29
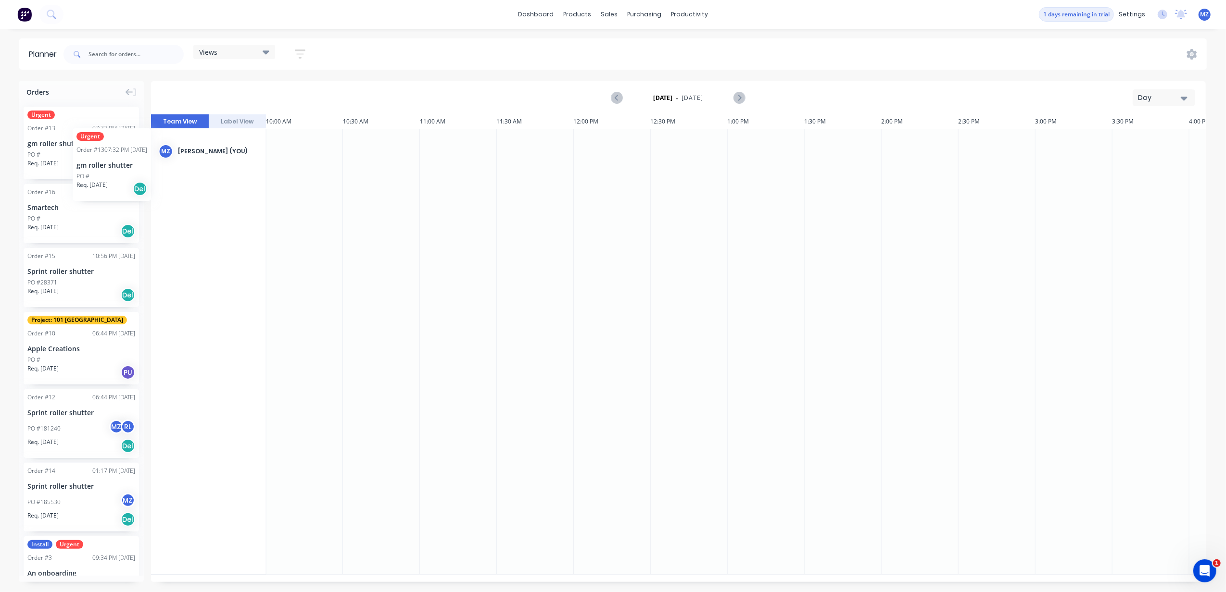
drag, startPoint x: 58, startPoint y: 130, endPoint x: 73, endPoint y: 121, distance: 17.2
click at [97, 143] on div "gm roller shutter" at bounding box center [81, 143] width 108 height 10
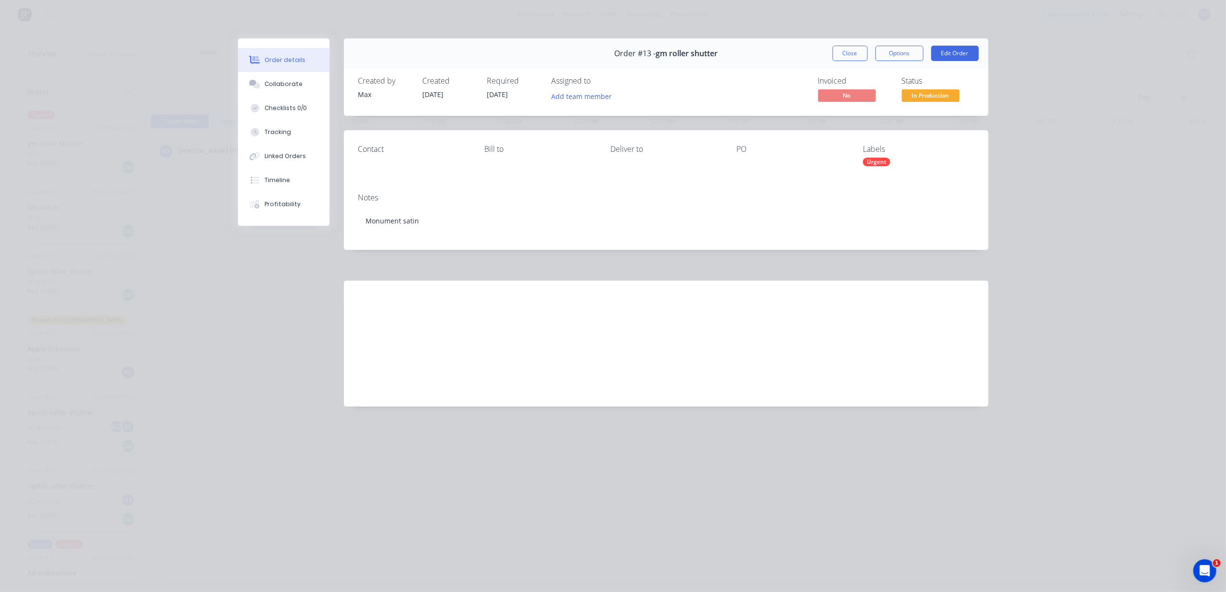
click at [174, 171] on div "Order details Collaborate Checklists 0/0 Tracking Linked Orders Timeline Profit…" at bounding box center [613, 296] width 1226 height 592
click at [842, 57] on button "Close" at bounding box center [849, 53] width 35 height 15
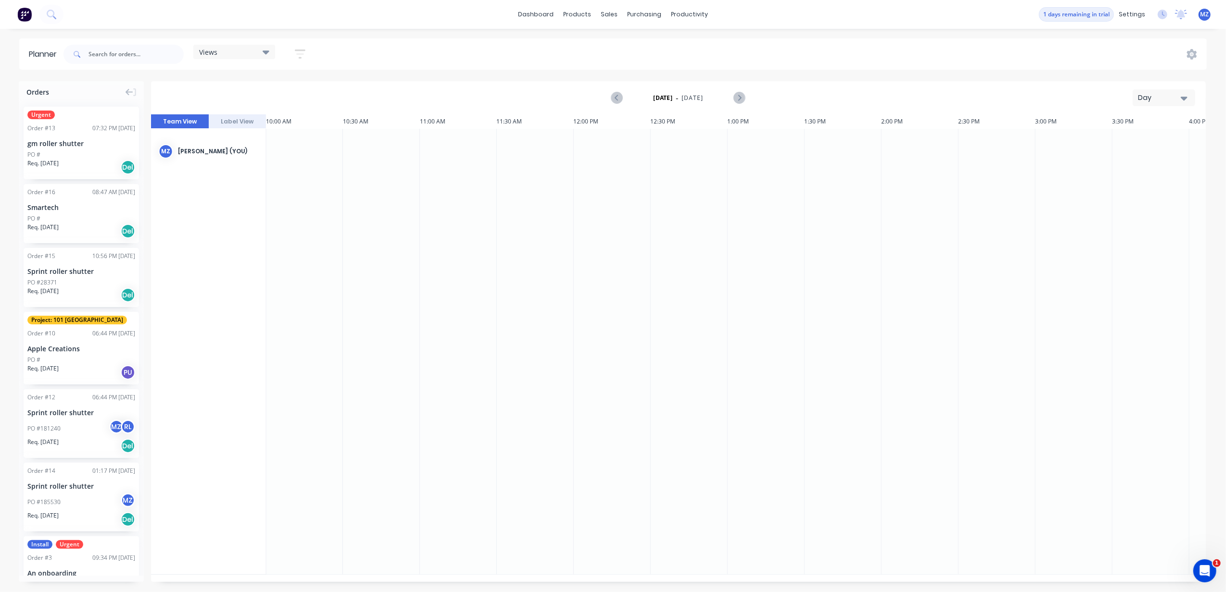
click at [267, 49] on icon at bounding box center [266, 52] width 7 height 11
click at [351, 38] on div "dashboard products sales purchasing productivity dashboard products Product Cat…" at bounding box center [613, 296] width 1226 height 592
click at [300, 61] on button "button" at bounding box center [300, 54] width 31 height 19
click at [294, 121] on button "Show/Hide orders" at bounding box center [255, 119] width 89 height 14
click at [296, 121] on button "Show/Hide orders" at bounding box center [255, 119] width 89 height 14
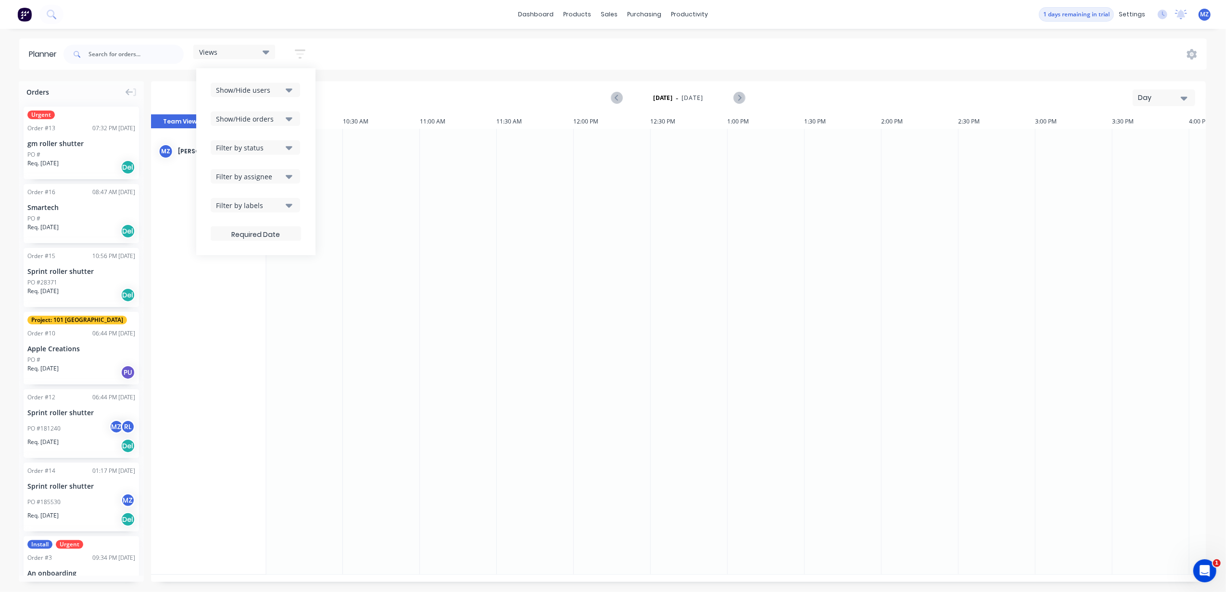
click at [288, 147] on icon "button" at bounding box center [289, 148] width 7 height 4
click at [289, 142] on icon "button" at bounding box center [289, 147] width 7 height 11
click at [294, 180] on button "Filter by assignee" at bounding box center [255, 176] width 89 height 14
click at [362, 22] on div "dashboard products sales purchasing productivity dashboard products Product Cat…" at bounding box center [613, 14] width 1226 height 29
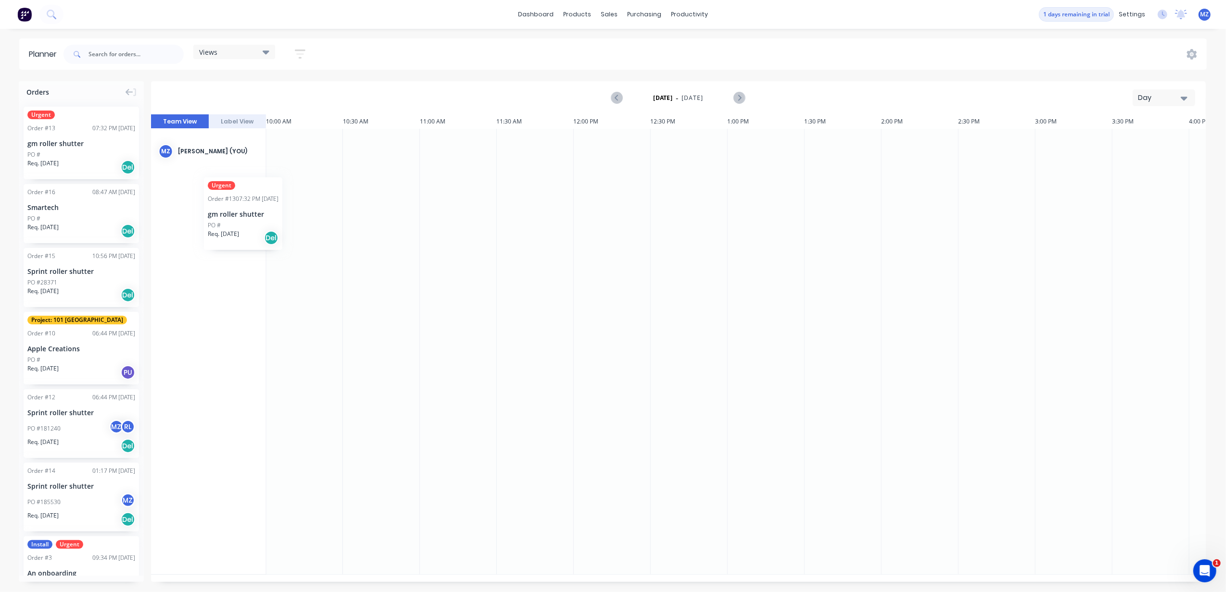
scroll to position [0, 1537]
drag, startPoint x: 68, startPoint y: 147, endPoint x: 55, endPoint y: 144, distance: 13.7
click at [1165, 91] on button "Day" at bounding box center [1163, 97] width 63 height 17
click at [1140, 139] on div "Week" at bounding box center [1146, 142] width 95 height 19
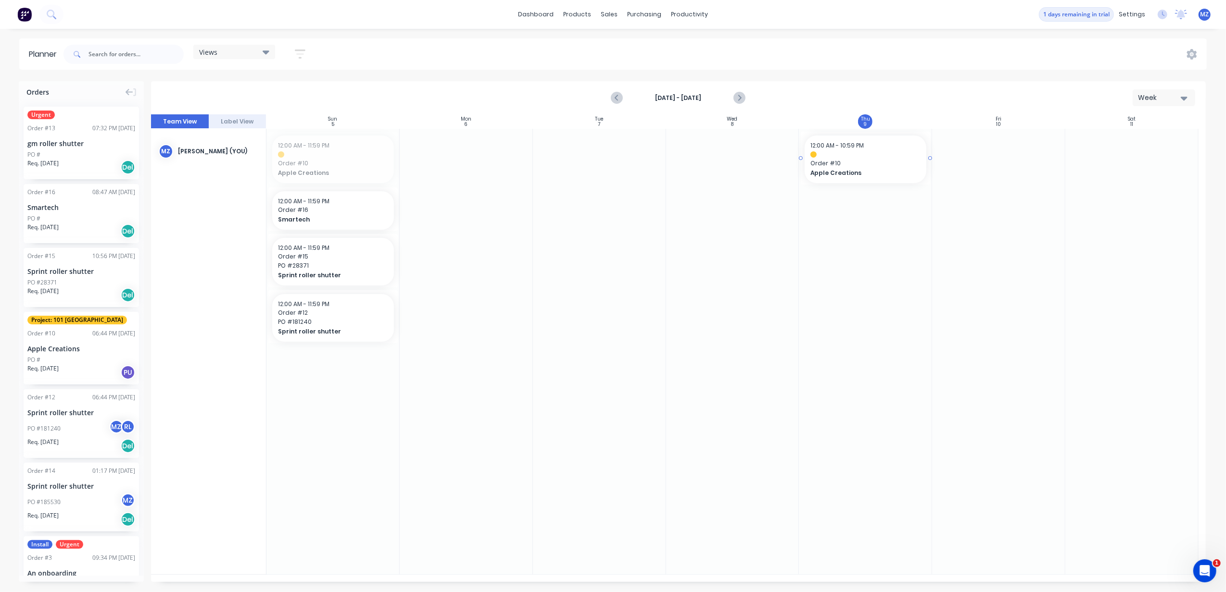
drag, startPoint x: 336, startPoint y: 170, endPoint x: 858, endPoint y: 224, distance: 524.5
drag, startPoint x: 314, startPoint y: 214, endPoint x: 837, endPoint y: 283, distance: 527.1
drag, startPoint x: 316, startPoint y: 164, endPoint x: 852, endPoint y: 117, distance: 537.7
drag, startPoint x: 343, startPoint y: 171, endPoint x: 912, endPoint y: 412, distance: 617.5
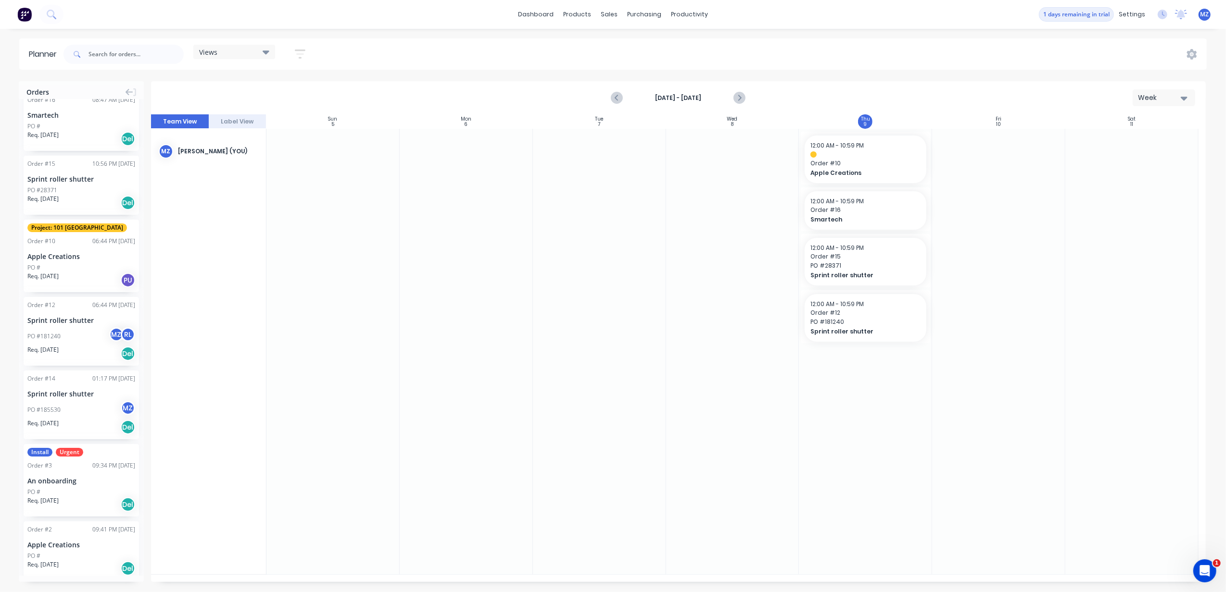
scroll to position [0, 0]
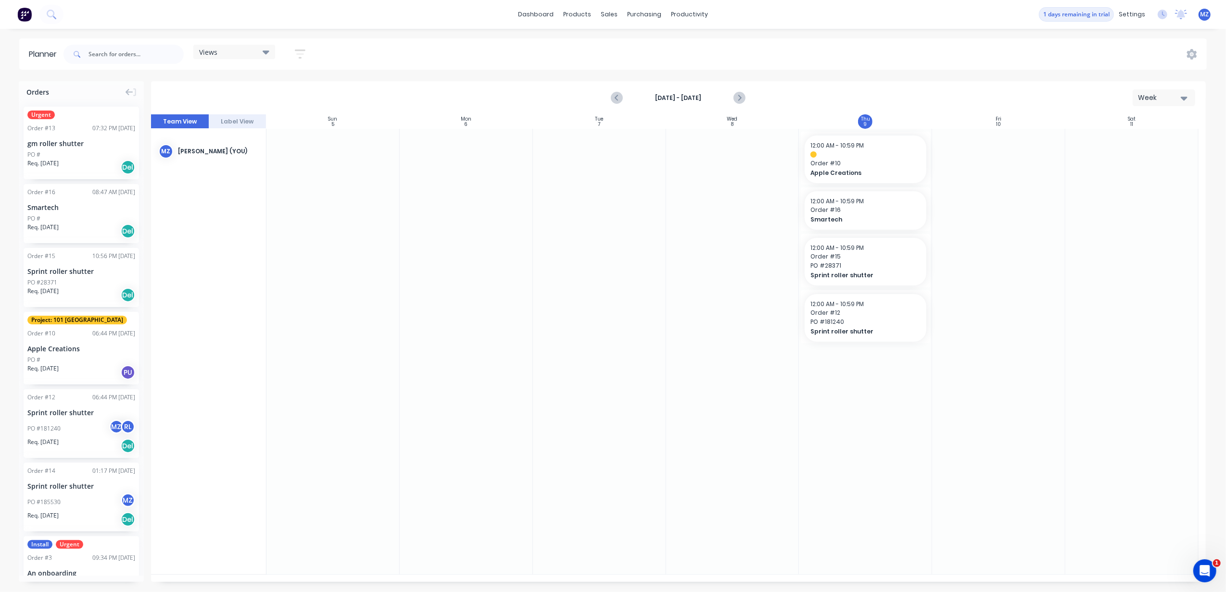
click at [343, 419] on div at bounding box center [332, 352] width 133 height 446
click at [61, 149] on div "Urgent Order # 13 07:32 PM 07/10/25 gm roller shutter PO # Req. 01/10/25 Del" at bounding box center [81, 143] width 115 height 73
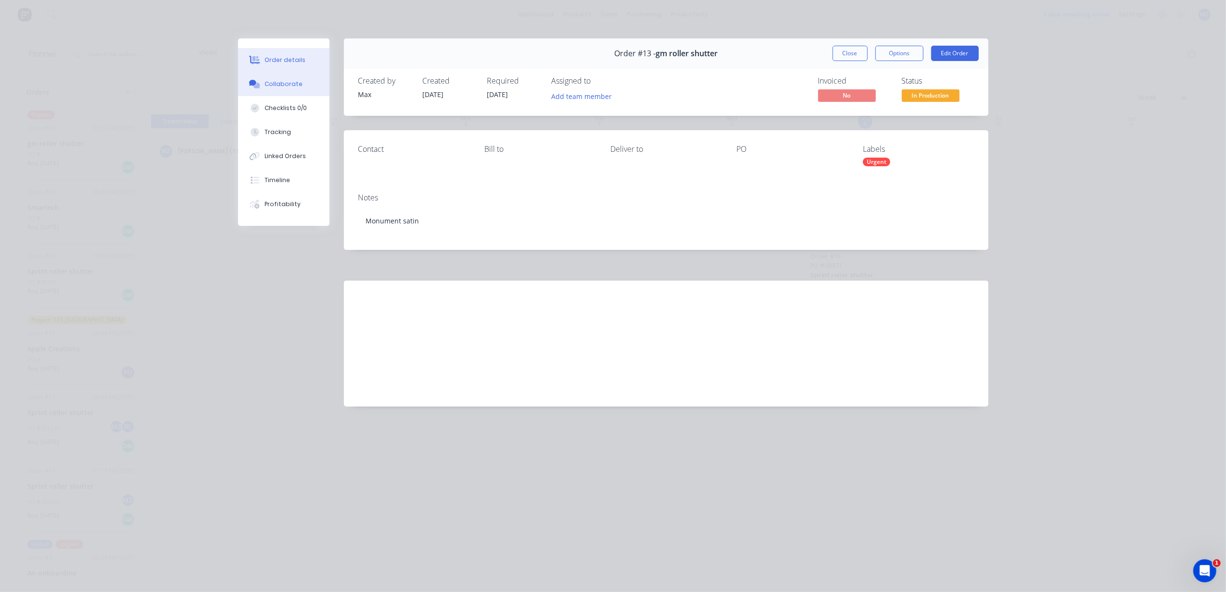
click at [287, 85] on div "Collaborate" at bounding box center [283, 84] width 38 height 9
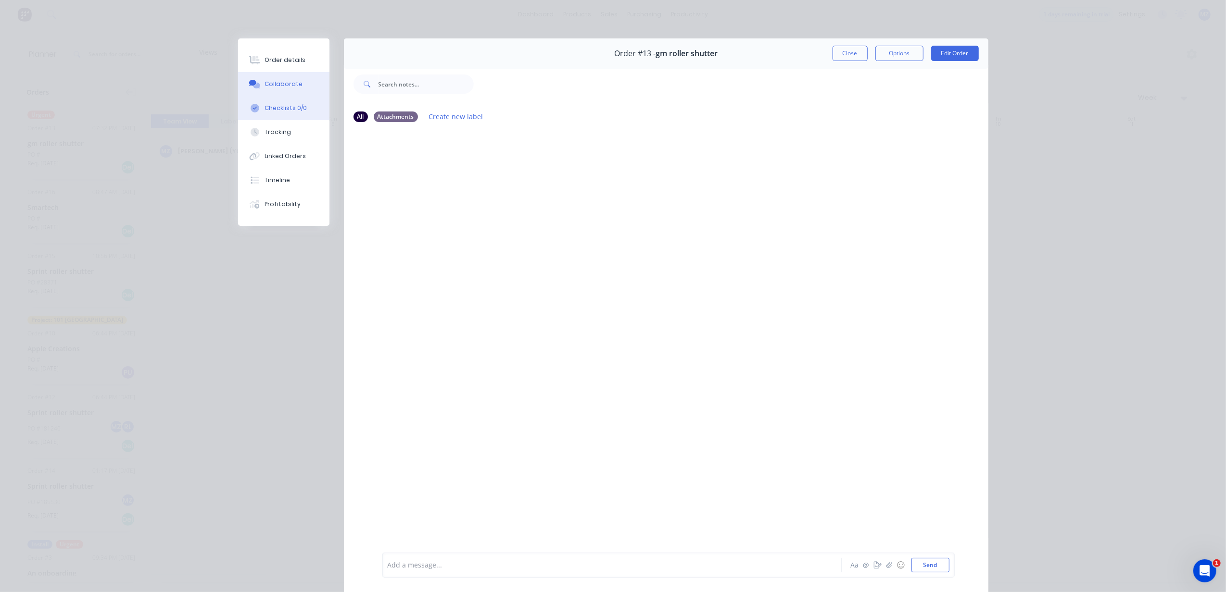
click at [285, 106] on div "Checklists 0/0" at bounding box center [285, 108] width 42 height 9
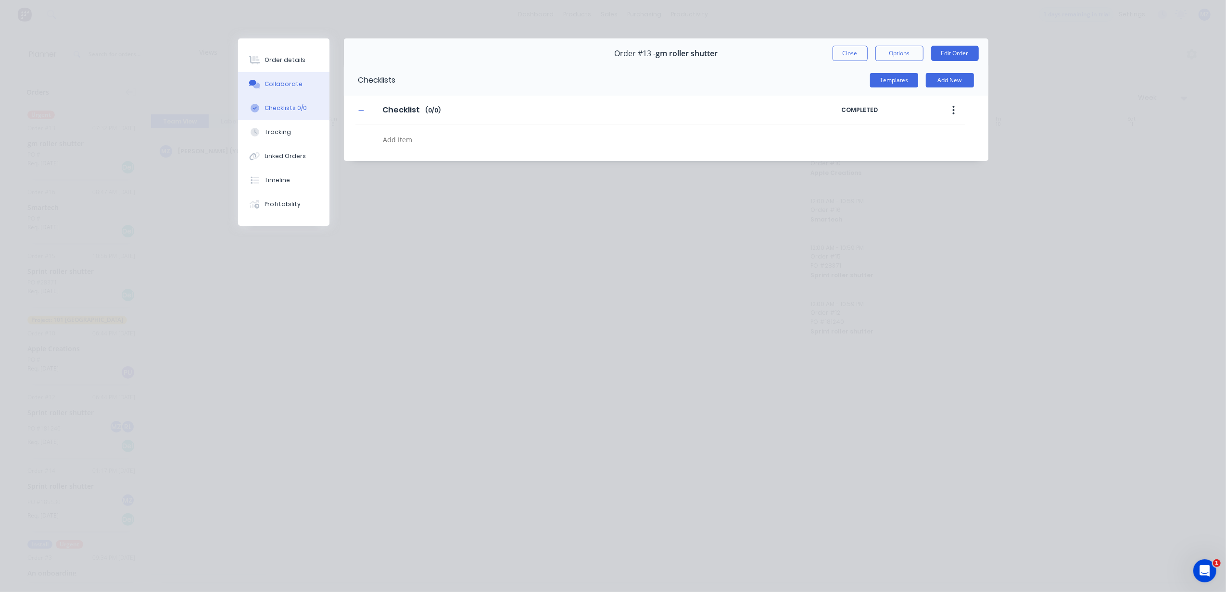
click at [296, 80] on div "Collaborate" at bounding box center [283, 84] width 38 height 9
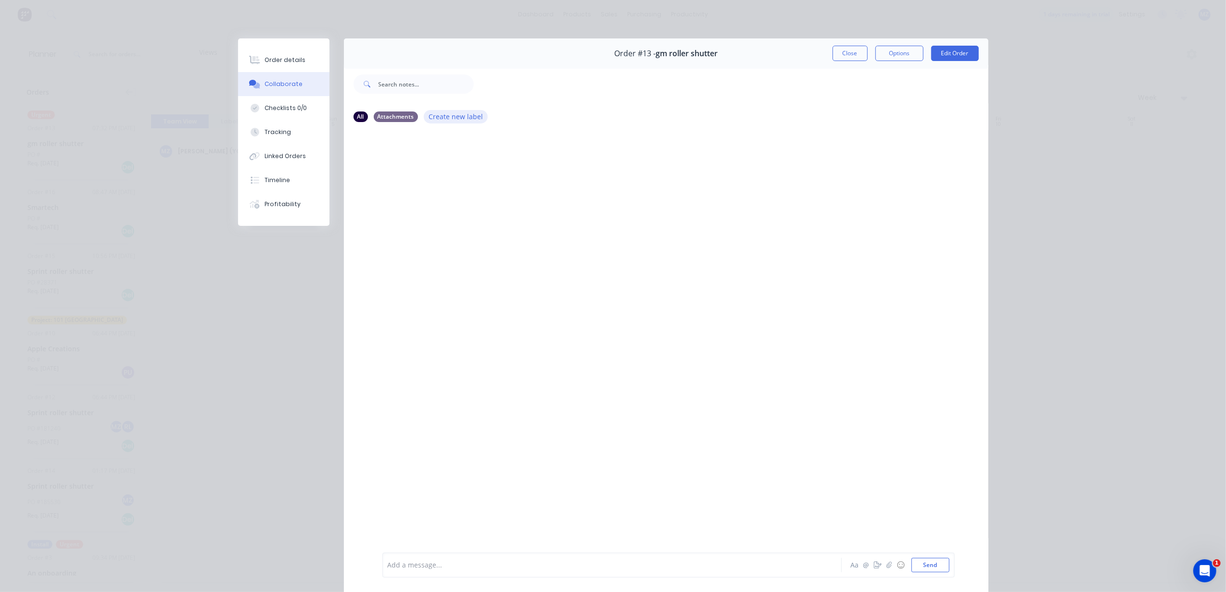
click at [452, 121] on button "Create new label" at bounding box center [456, 116] width 64 height 13
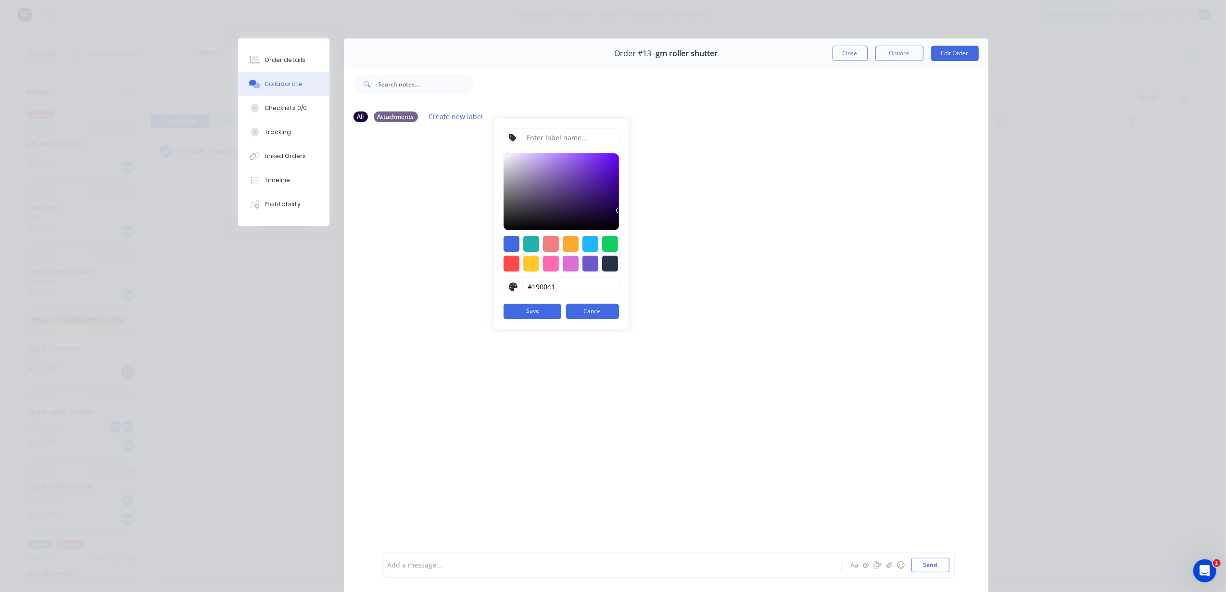
click at [495, 238] on div "#190041 hex #190041 Save Cancel" at bounding box center [561, 224] width 135 height 210
click at [510, 238] on div at bounding box center [511, 244] width 16 height 16
type input "#4169E1"
click at [524, 139] on input at bounding box center [570, 138] width 98 height 18
type input "monument sprint 01989"
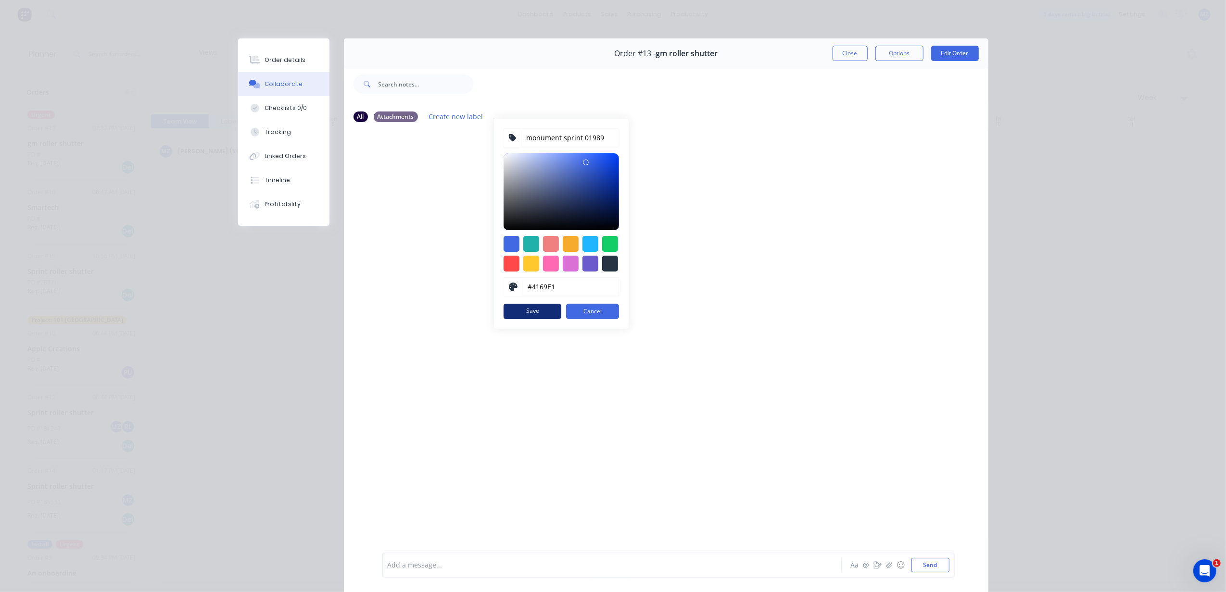
click at [530, 305] on button "Save" at bounding box center [532, 311] width 58 height 15
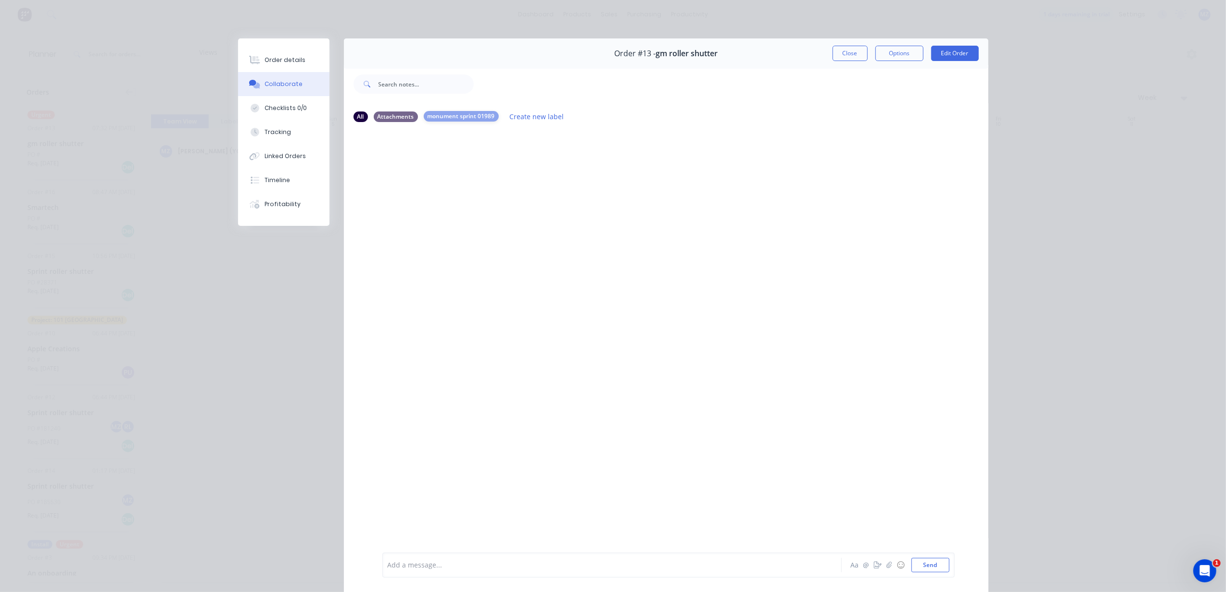
click at [465, 113] on div "monument sprint 01989" at bounding box center [461, 116] width 75 height 11
click at [399, 120] on div "Attachments" at bounding box center [396, 116] width 44 height 11
click at [356, 119] on div "All" at bounding box center [360, 116] width 14 height 11
click at [673, 207] on div at bounding box center [666, 341] width 644 height 422
click at [840, 48] on button "Close" at bounding box center [849, 53] width 35 height 15
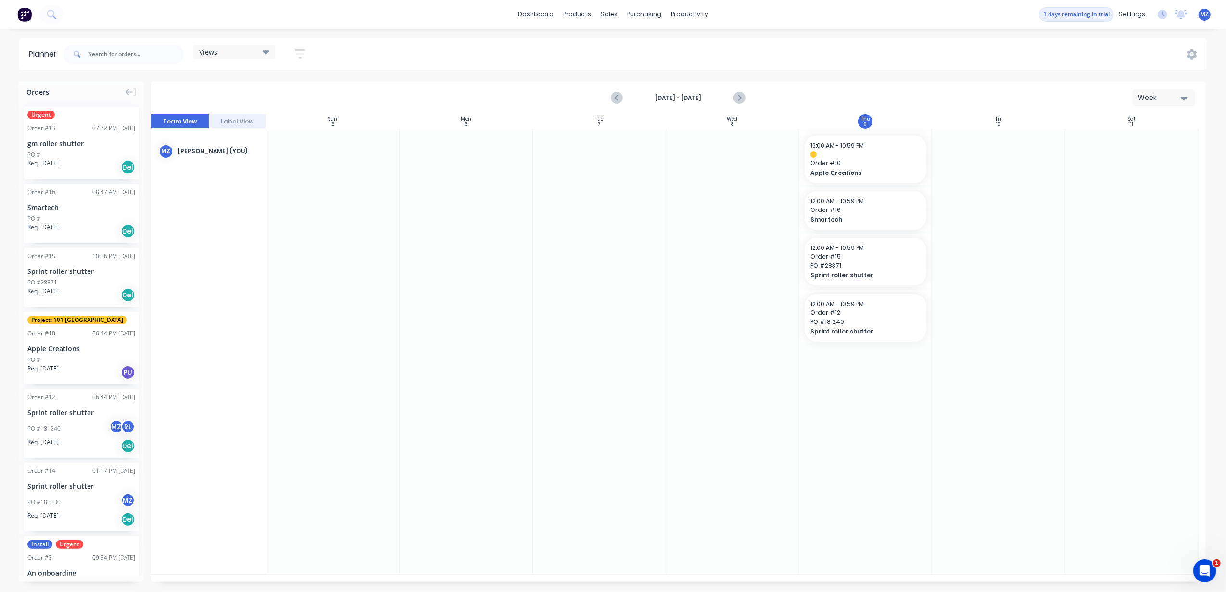
click at [101, 139] on div "gm roller shutter" at bounding box center [81, 143] width 108 height 10
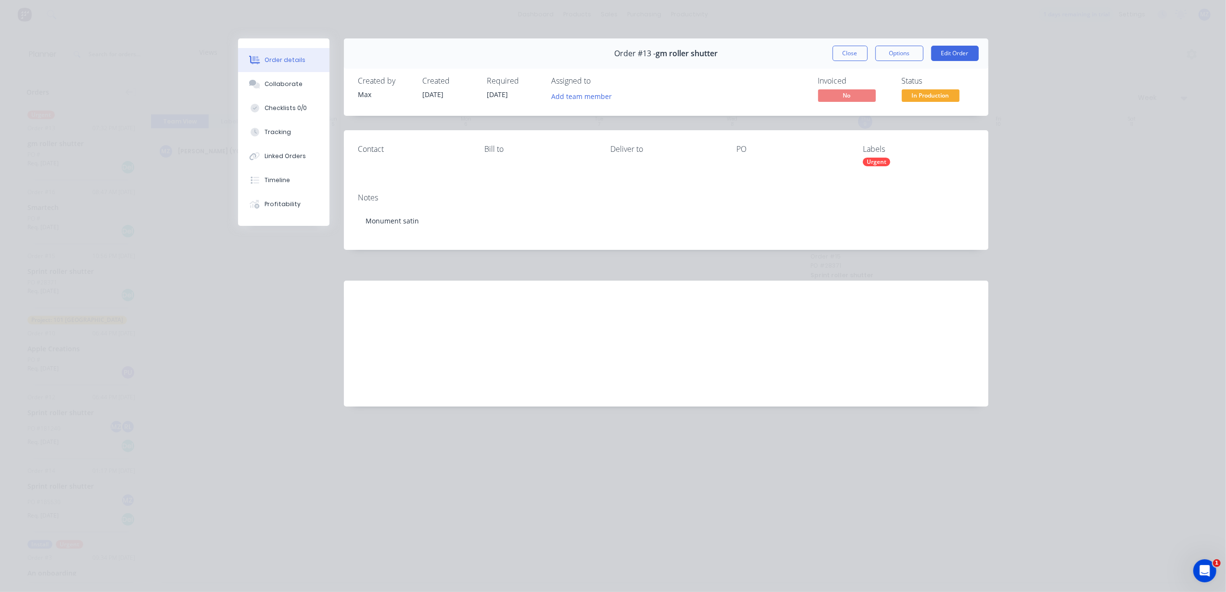
click at [877, 159] on div "Urgent" at bounding box center [876, 162] width 27 height 9
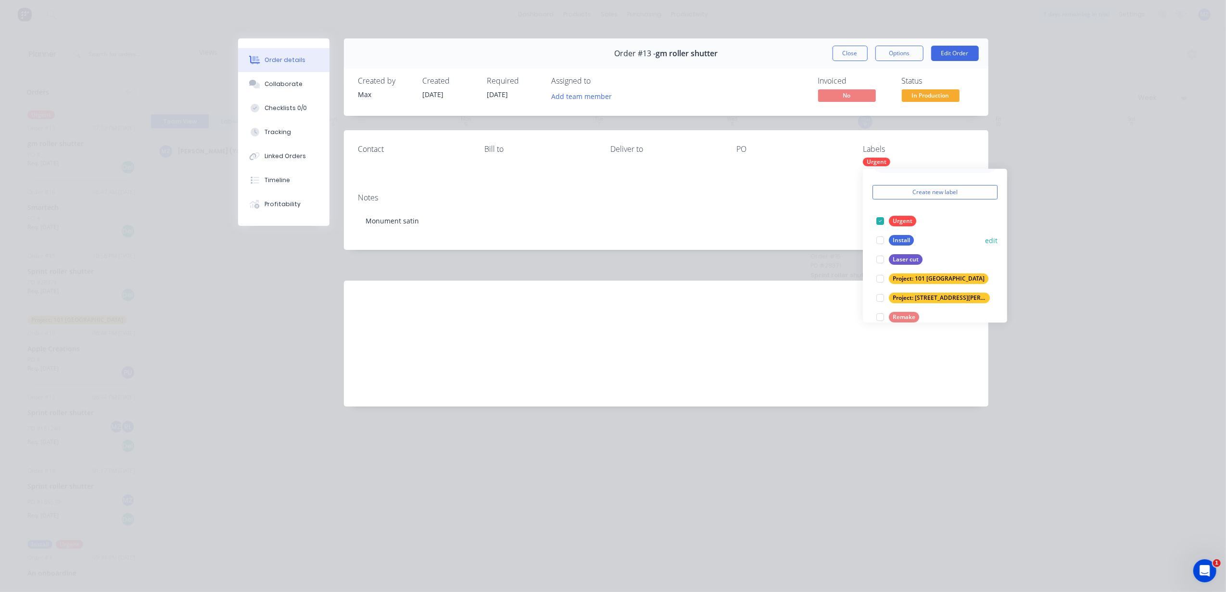
scroll to position [38, 0]
click at [931, 259] on button "Project: 101 [GEOGRAPHIC_DATA]" at bounding box center [932, 265] width 120 height 13
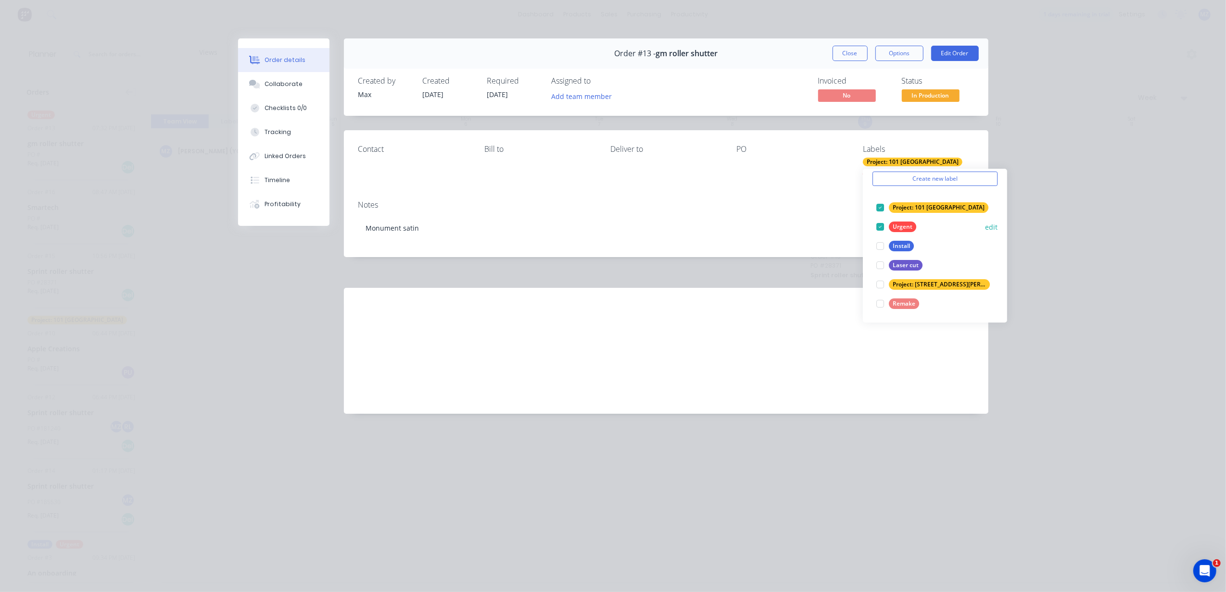
click at [882, 223] on div at bounding box center [879, 226] width 19 height 19
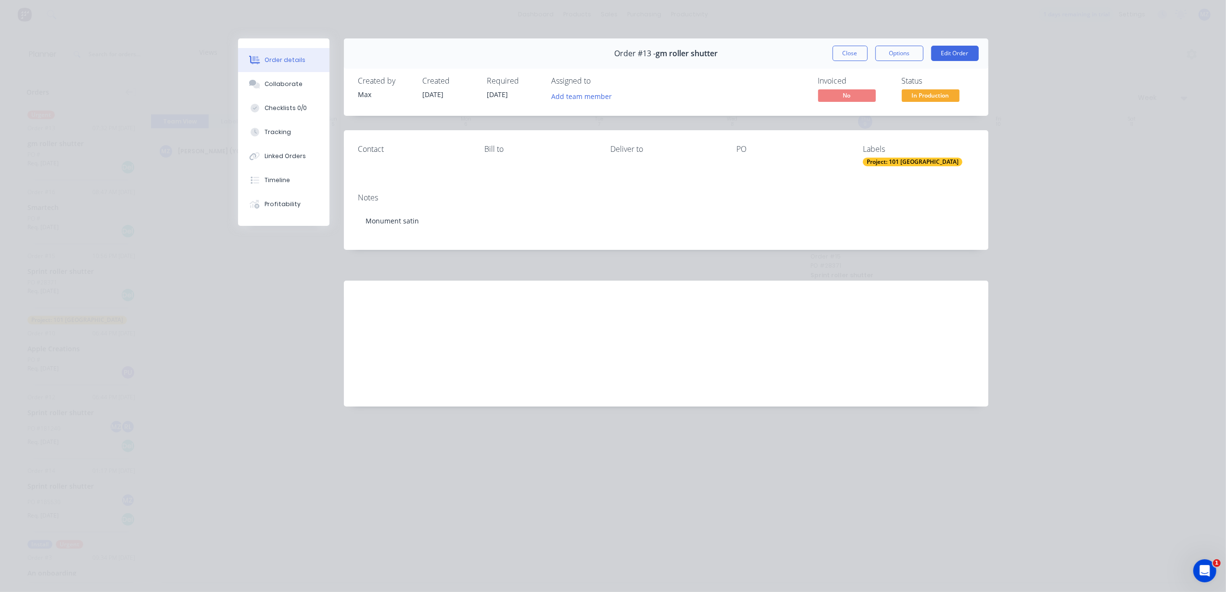
click at [1177, 212] on div "Order details Collaborate Checklists 0/0 Tracking Linked Orders Timeline Profit…" at bounding box center [613, 296] width 1226 height 592
click at [1077, 235] on div "Order details Collaborate Checklists 0/0 Tracking Linked Orders Timeline Profit…" at bounding box center [613, 296] width 1226 height 592
click at [855, 52] on button "Close" at bounding box center [849, 53] width 35 height 15
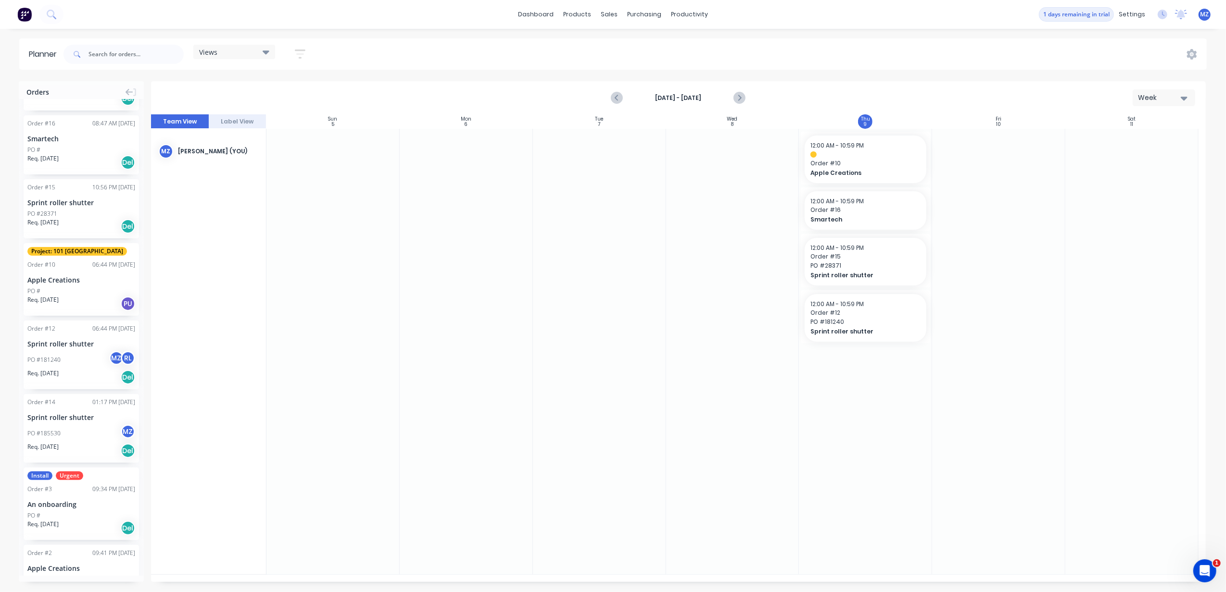
scroll to position [0, 0]
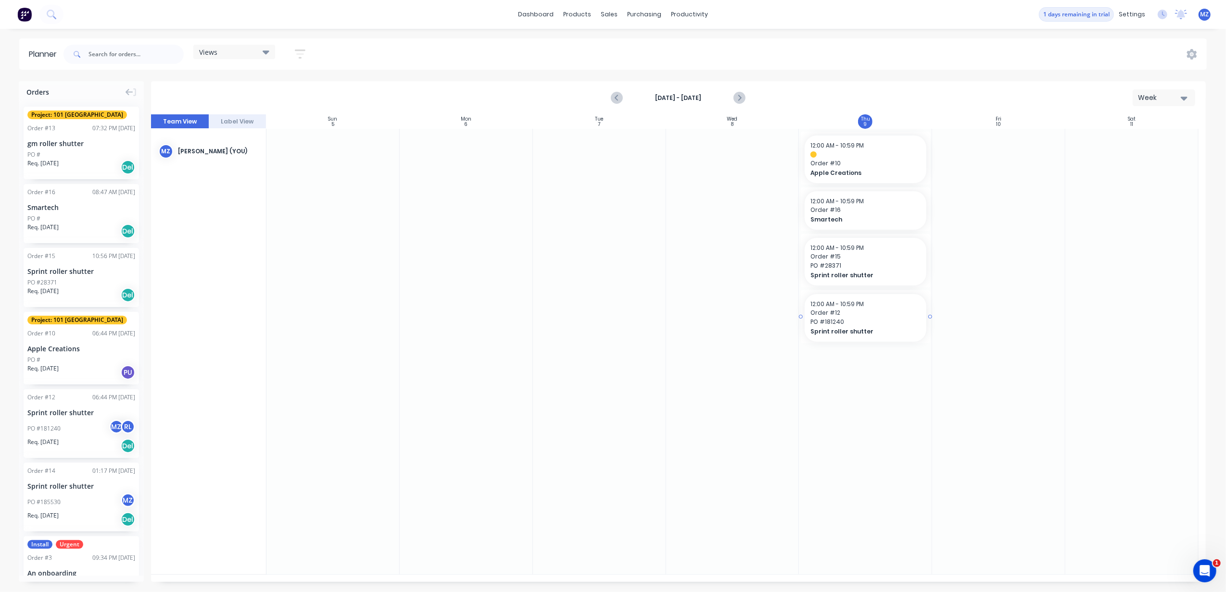
click at [890, 305] on div "12:00 AM - 10:59 PM" at bounding box center [865, 304] width 110 height 9
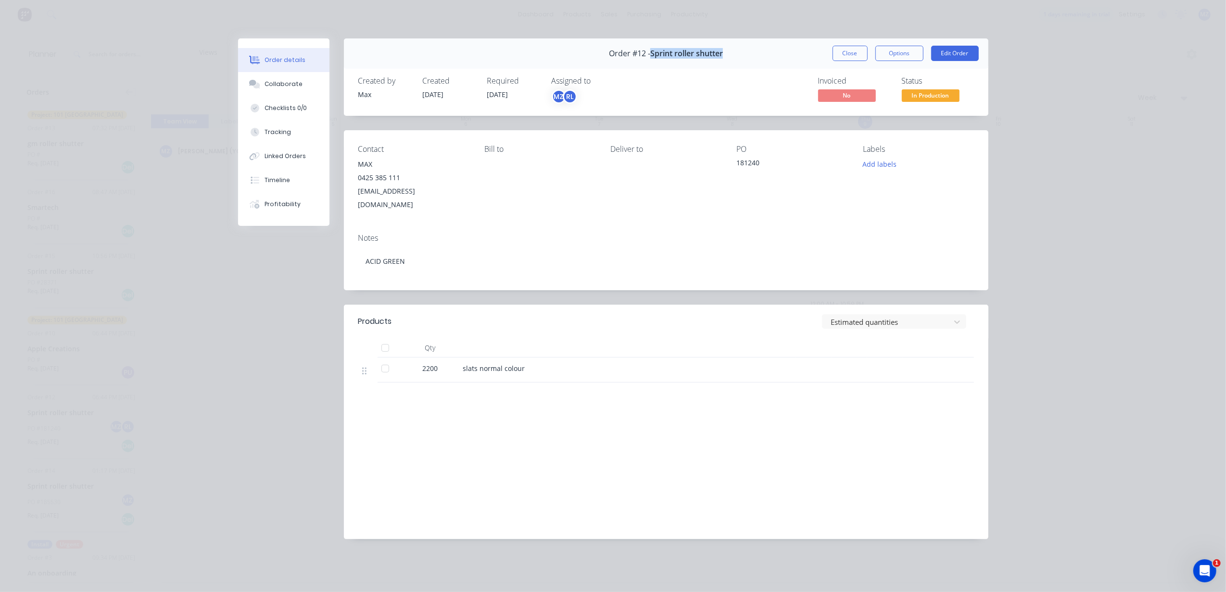
drag, startPoint x: 652, startPoint y: 51, endPoint x: 759, endPoint y: 46, distance: 107.4
click at [759, 46] on div "Order #12 - Sprint roller shutter Close Options Edit Order" at bounding box center [666, 53] width 644 height 30
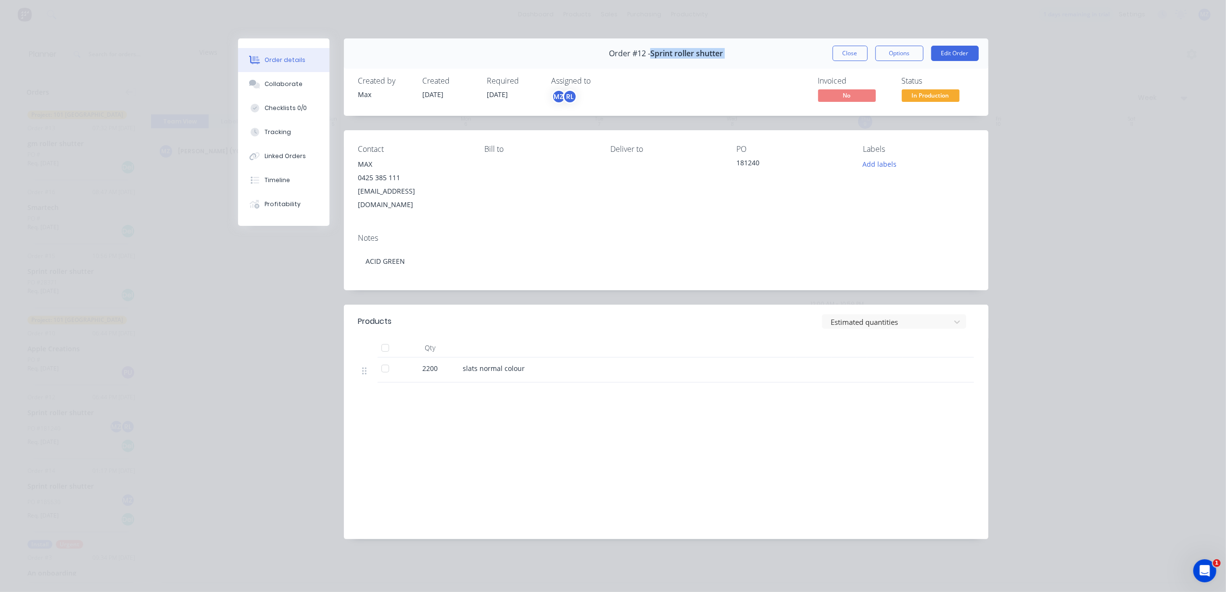
click at [759, 46] on div "Order #12 - Sprint roller shutter Close Options Edit Order" at bounding box center [666, 53] width 644 height 30
click at [265, 83] on div "Collaborate" at bounding box center [283, 84] width 38 height 9
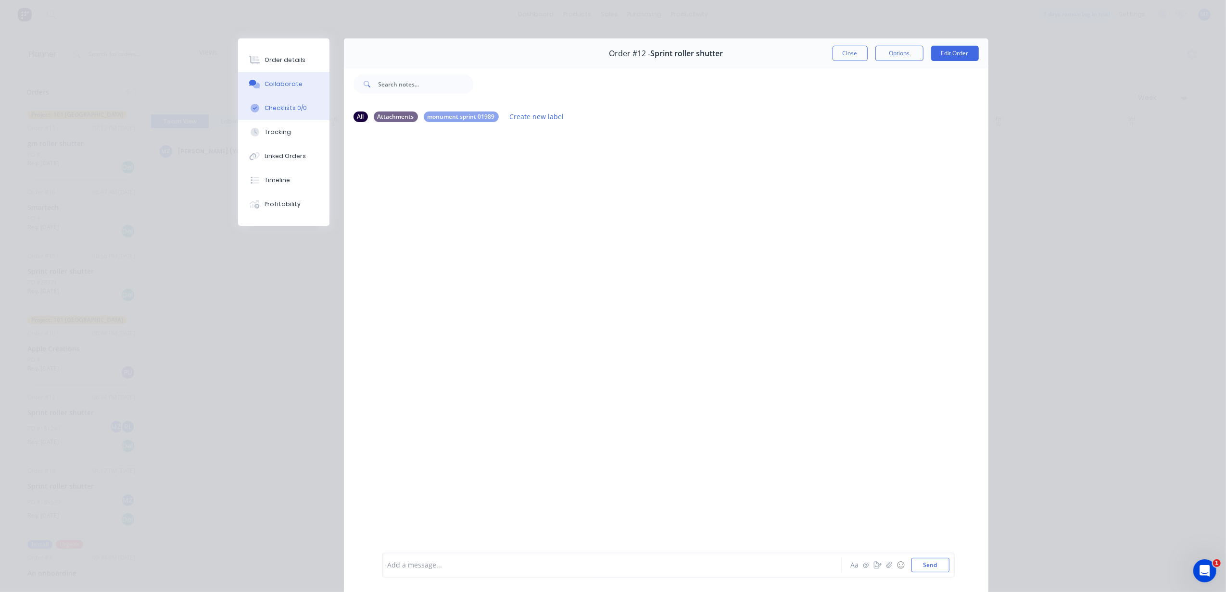
click at [281, 110] on div "Checklists 0/0" at bounding box center [285, 108] width 42 height 9
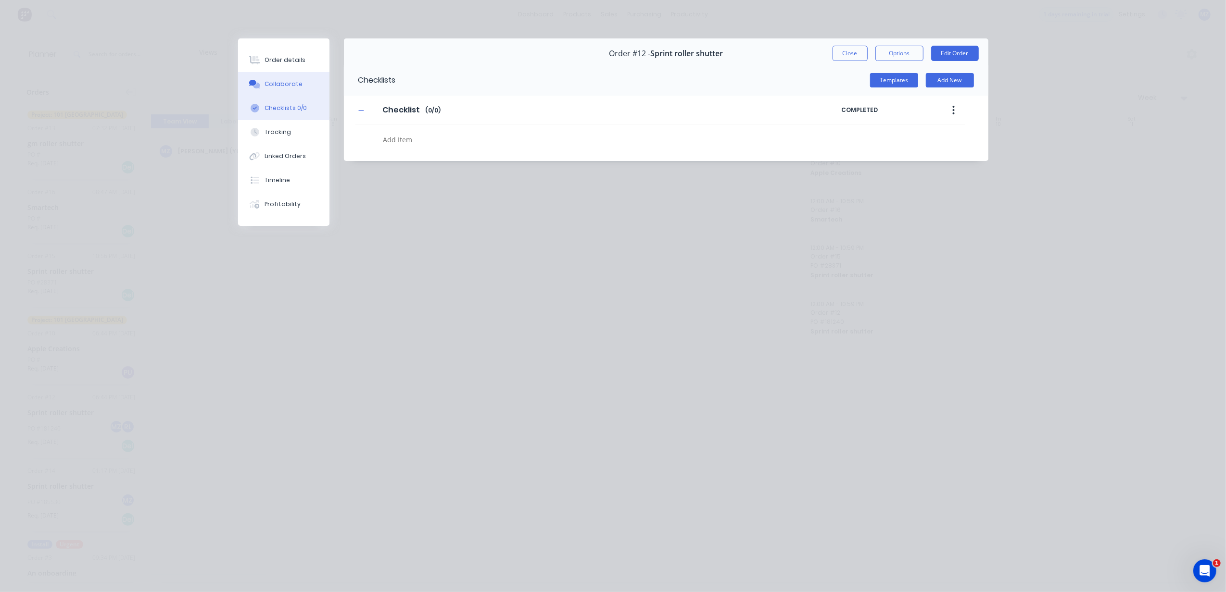
click at [287, 87] on div "Collaborate" at bounding box center [283, 84] width 38 height 9
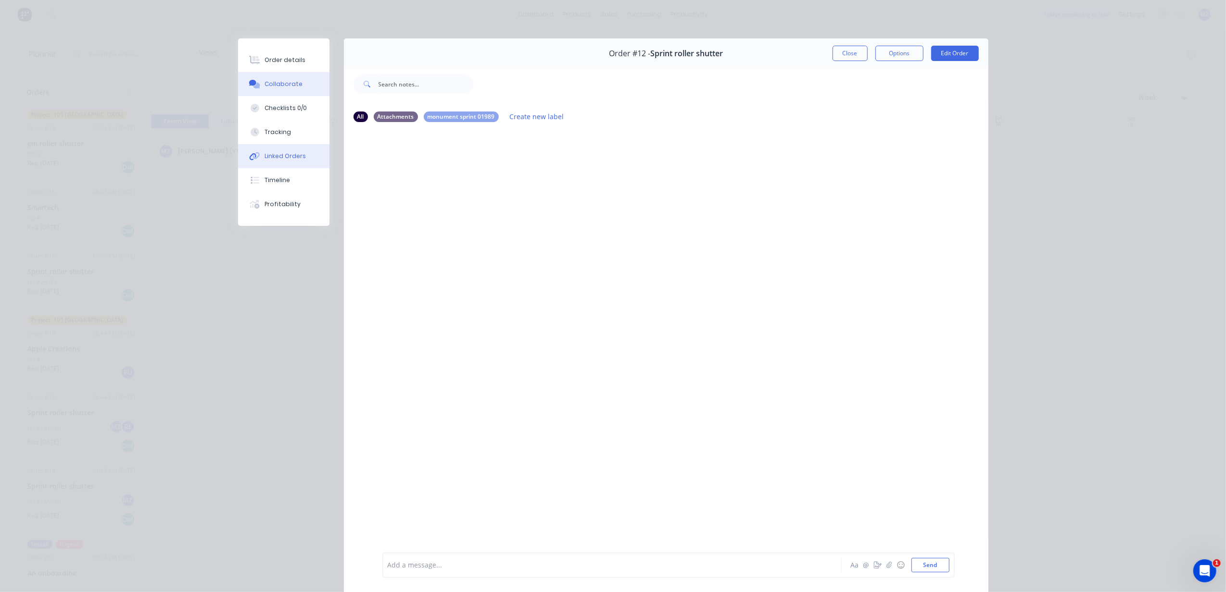
click at [300, 162] on button "Linked Orders" at bounding box center [283, 156] width 91 height 24
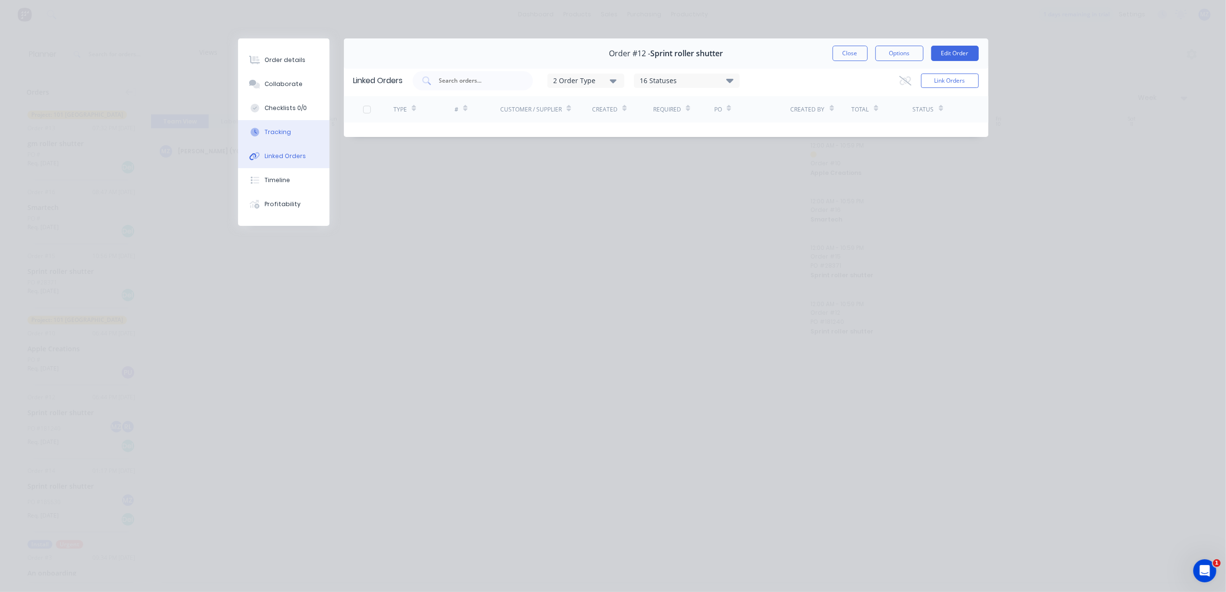
click at [293, 133] on button "Tracking" at bounding box center [283, 132] width 91 height 24
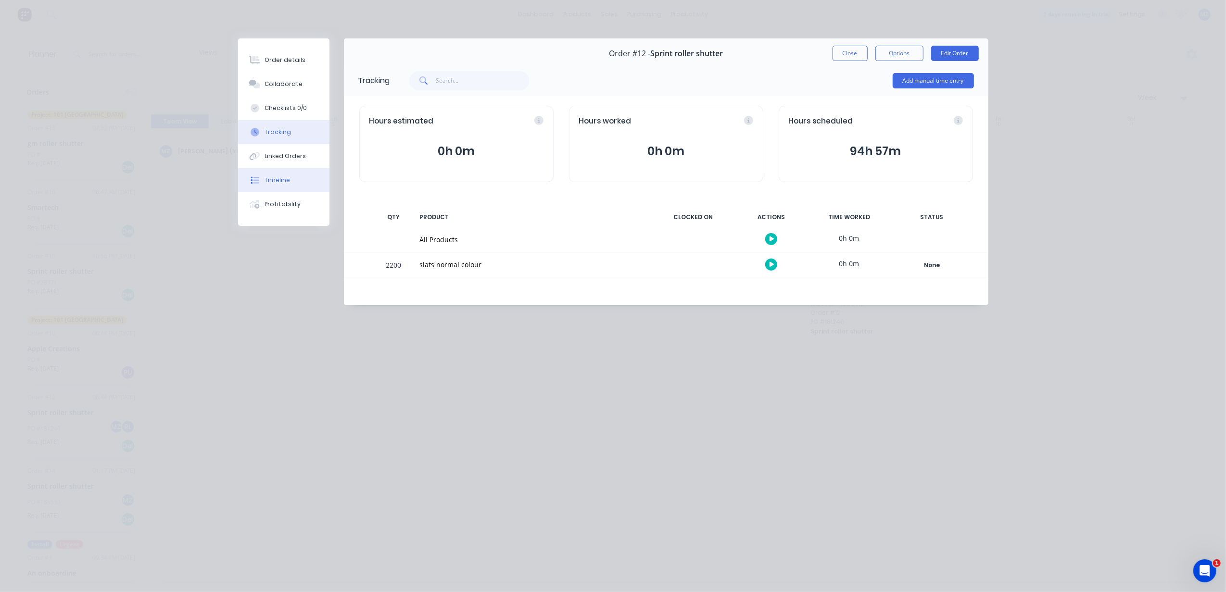
click at [290, 178] on button "Timeline" at bounding box center [283, 180] width 91 height 24
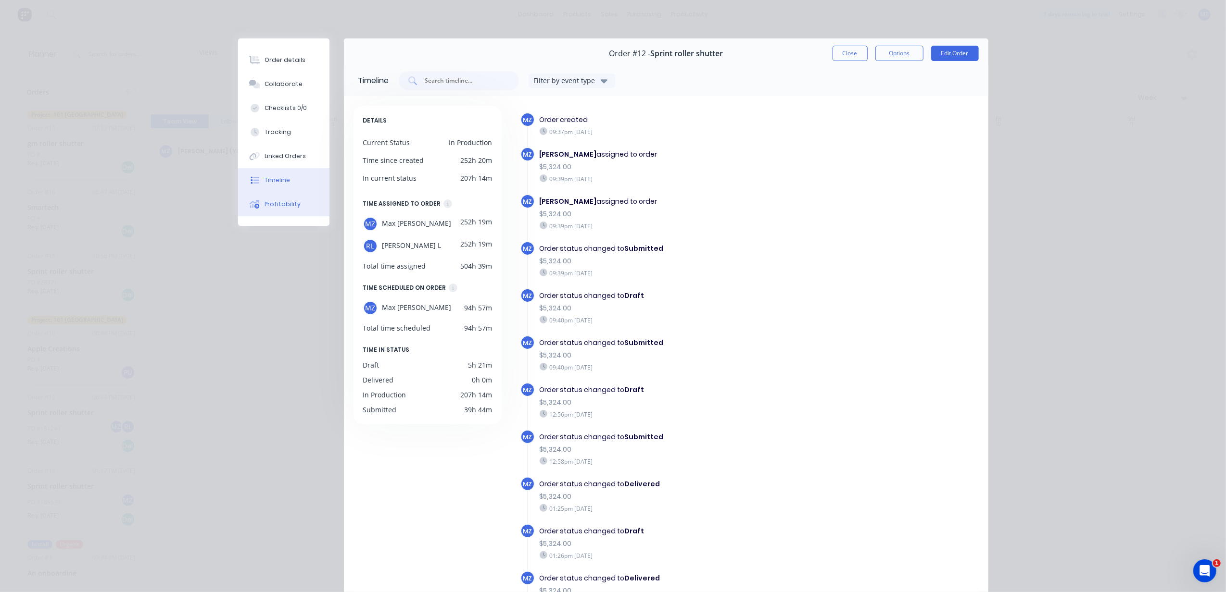
click at [288, 215] on button "Profitability" at bounding box center [283, 204] width 91 height 24
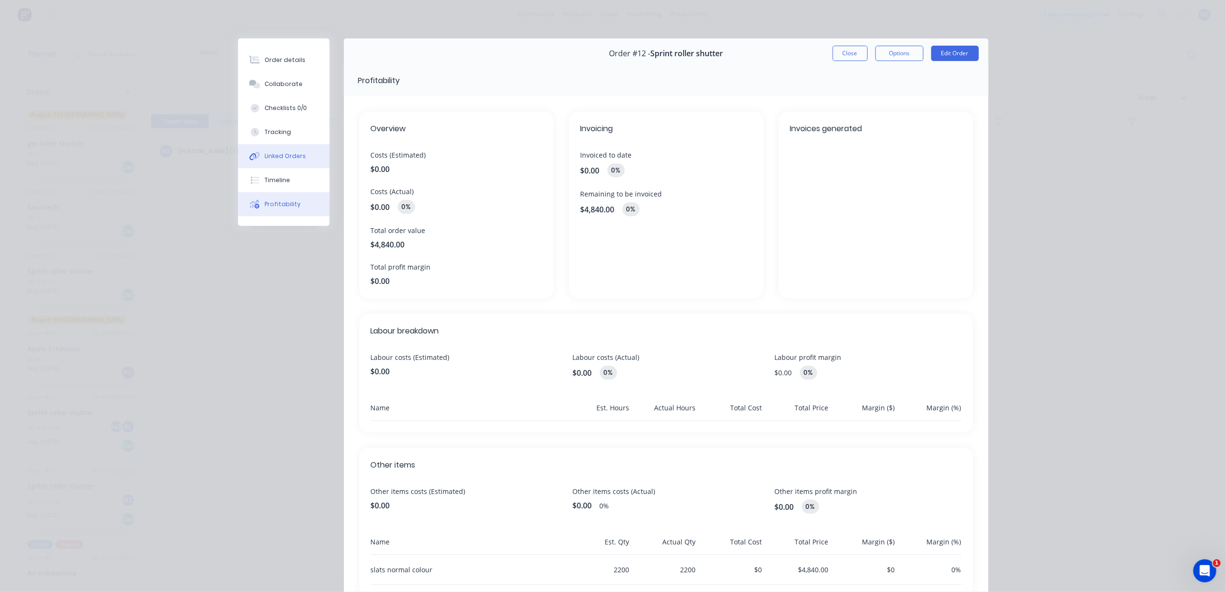
click at [300, 165] on button "Linked Orders" at bounding box center [283, 156] width 91 height 24
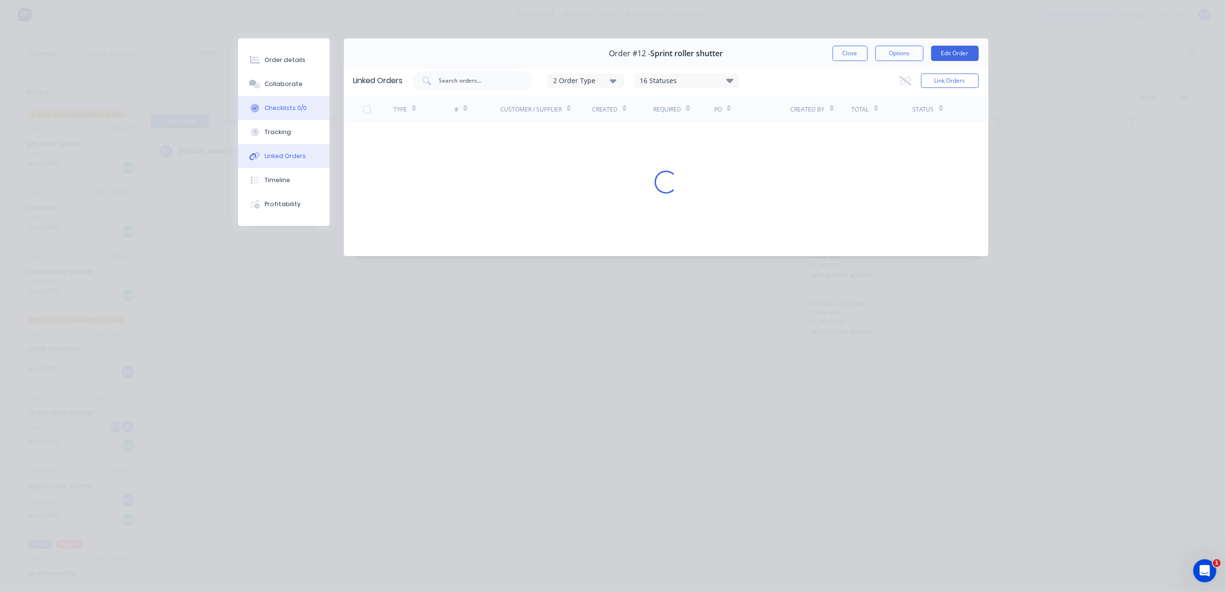
click at [287, 119] on button "Checklists 0/0" at bounding box center [283, 108] width 91 height 24
type textarea "x"
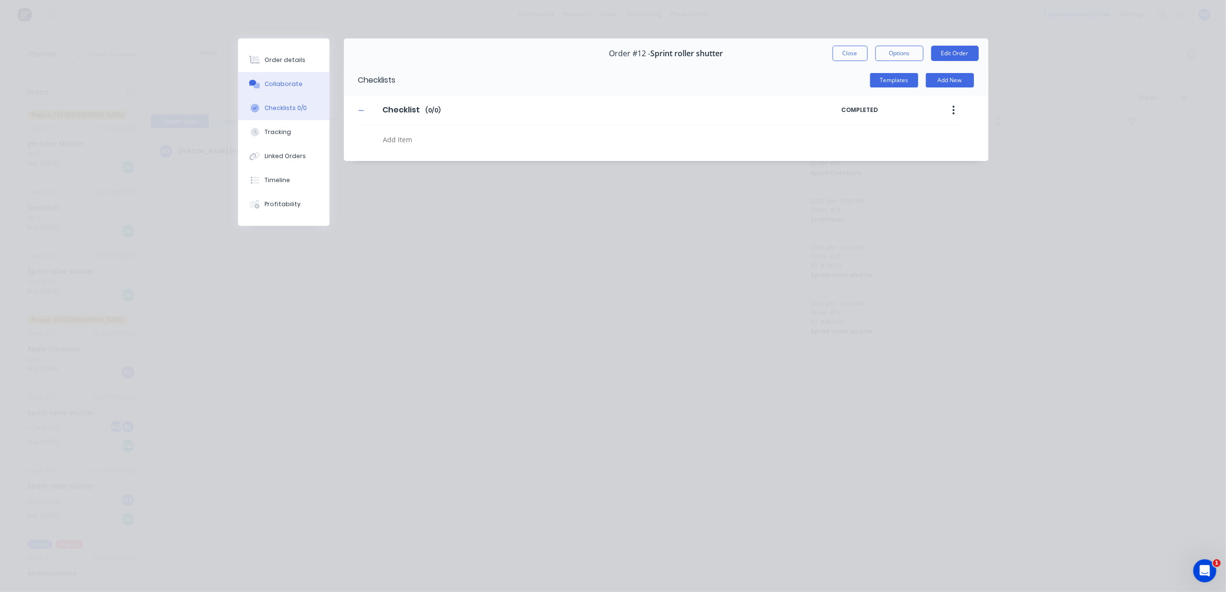
click at [287, 81] on div "Collaborate" at bounding box center [283, 84] width 38 height 9
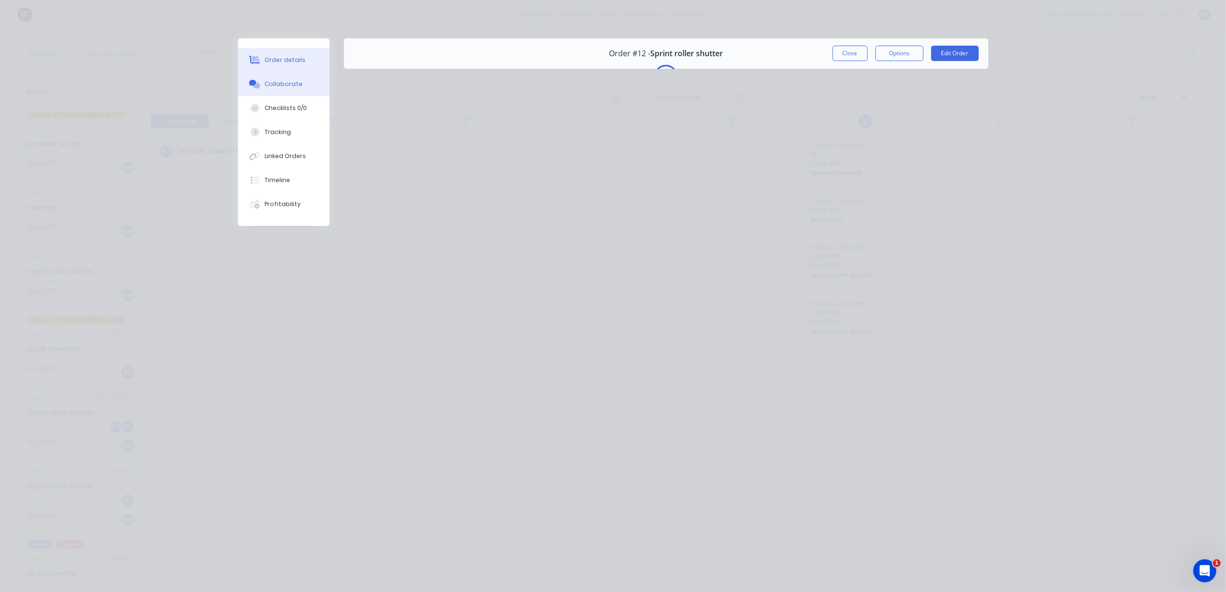
click at [288, 56] on div "Order details" at bounding box center [284, 60] width 41 height 9
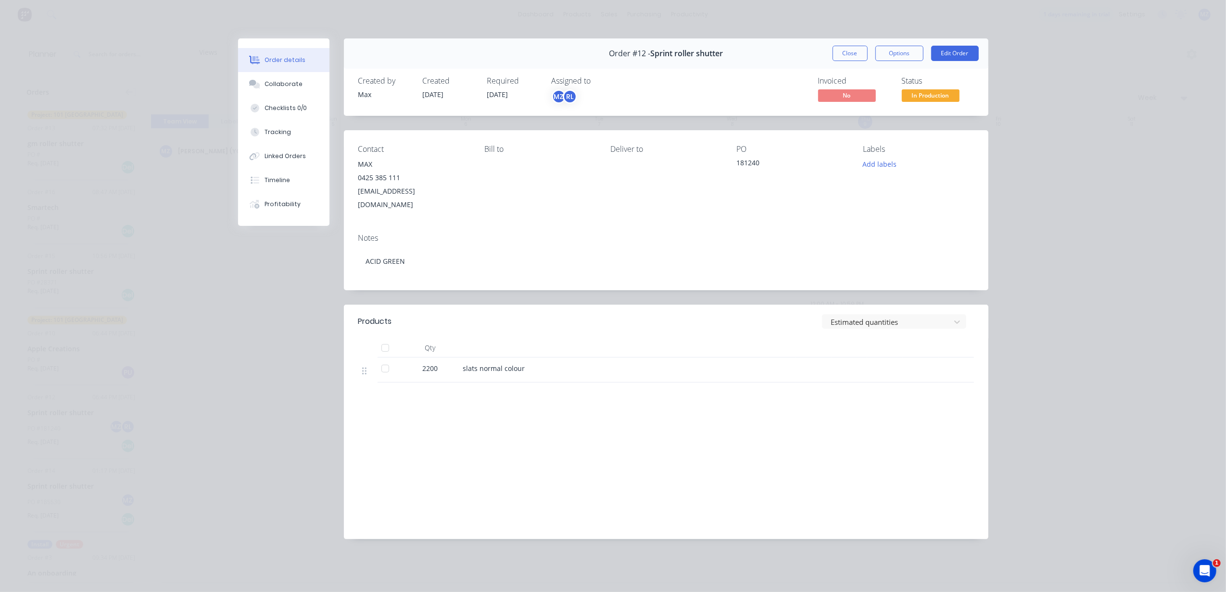
click at [1114, 121] on div "Order details Collaborate Checklists 0/0 Tracking Linked Orders Timeline Profit…" at bounding box center [613, 296] width 1226 height 592
click at [841, 49] on button "Close" at bounding box center [849, 53] width 35 height 15
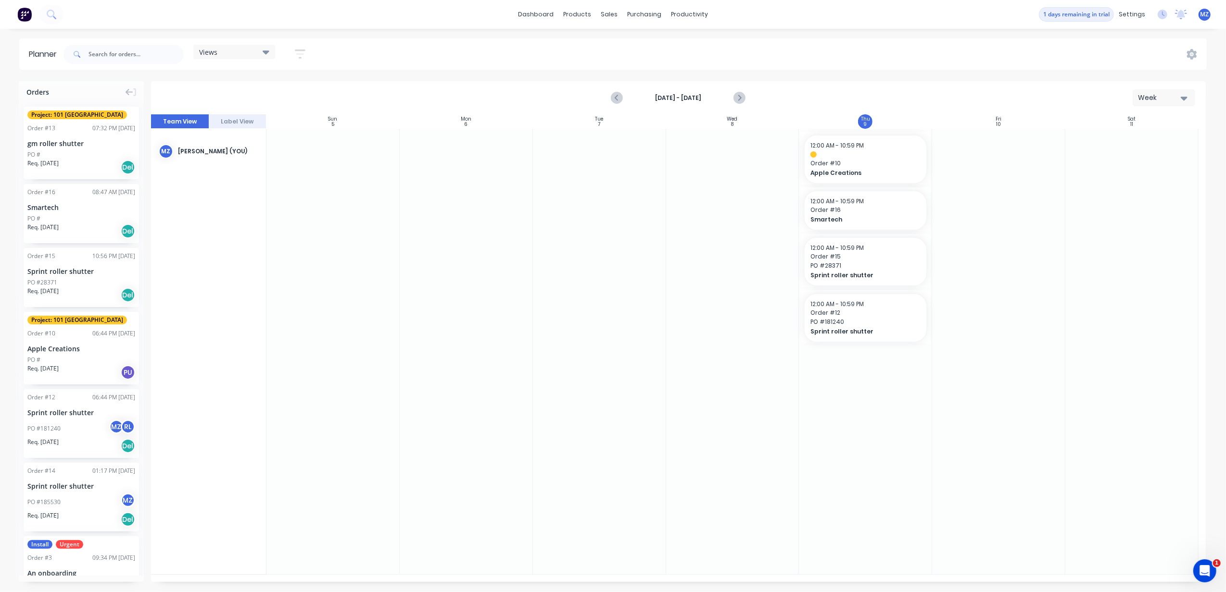
click at [111, 373] on div "Req. 07/10/25 PU" at bounding box center [81, 372] width 108 height 16
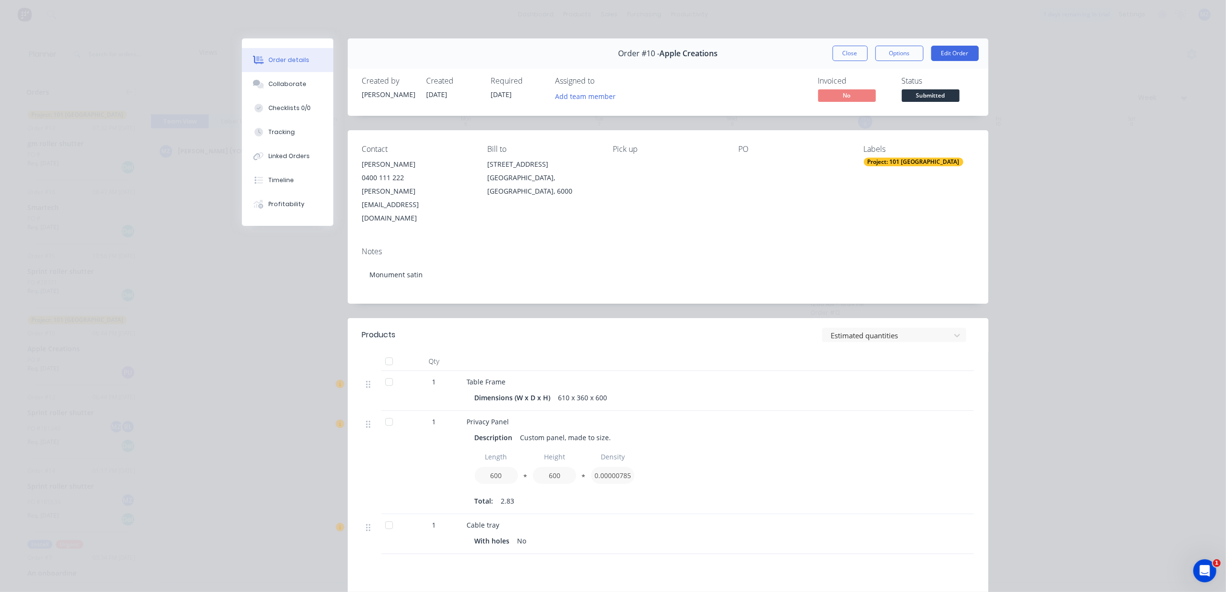
click at [1084, 67] on div "Order details Collaborate Checklists 0/0 Tracking Linked Orders Timeline Profit…" at bounding box center [613, 296] width 1226 height 592
click at [856, 45] on div "Order #10 - Apple Creations Close Options Edit Order" at bounding box center [668, 53] width 640 height 30
click at [851, 49] on button "Close" at bounding box center [849, 53] width 35 height 15
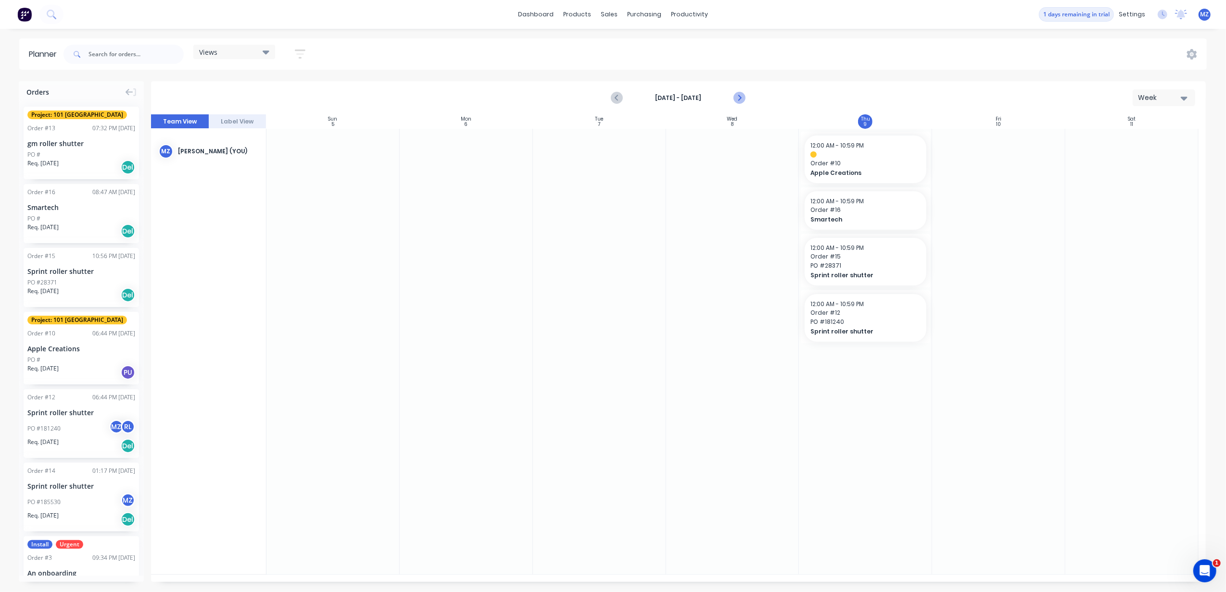
click at [739, 99] on icon "Next page" at bounding box center [739, 98] width 12 height 12
click at [621, 97] on icon "Previous page" at bounding box center [618, 98] width 12 height 12
click at [862, 165] on span "Order # 10" at bounding box center [865, 163] width 110 height 9
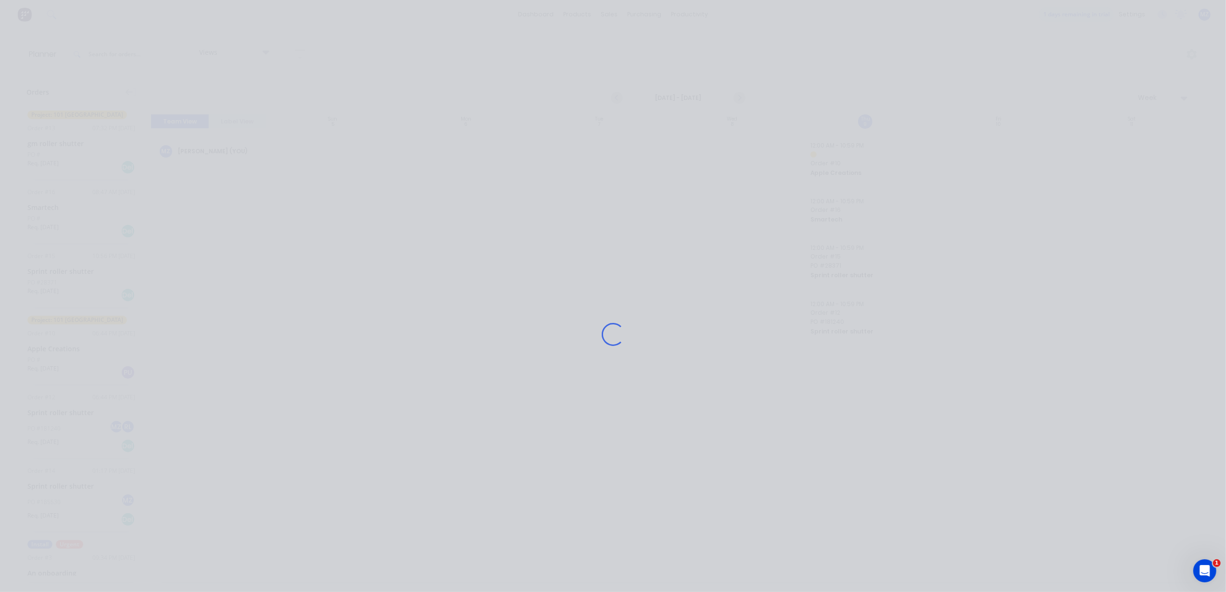
click at [1082, 229] on div "Loading..." at bounding box center [613, 296] width 1226 height 592
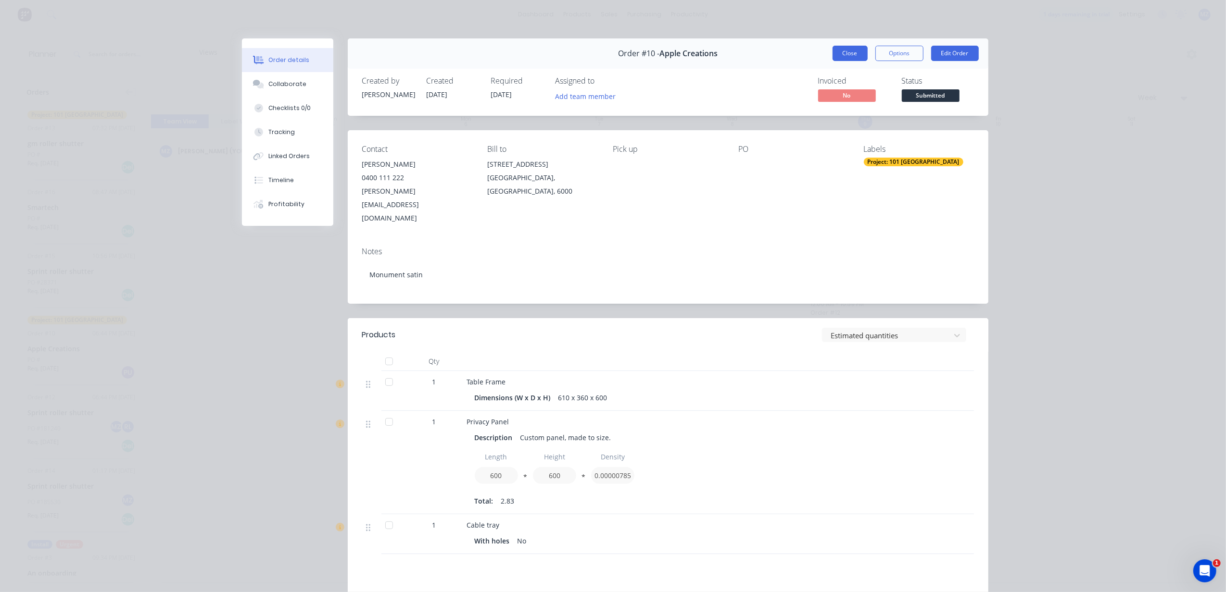
click at [842, 52] on button "Close" at bounding box center [849, 53] width 35 height 15
